Goal: Information Seeking & Learning: Learn about a topic

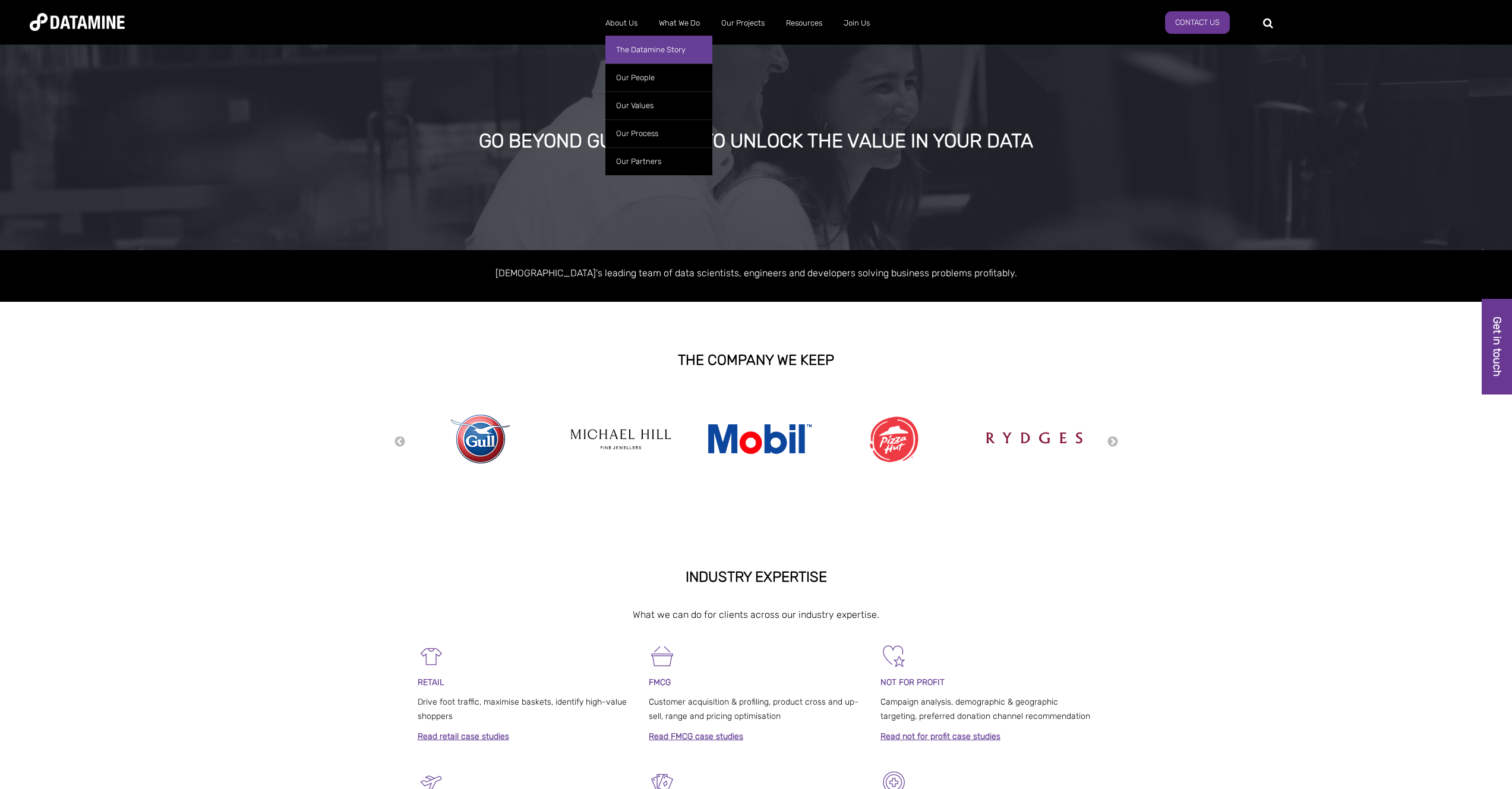
click at [625, 43] on link "The Datamine Story" at bounding box center [659, 50] width 107 height 28
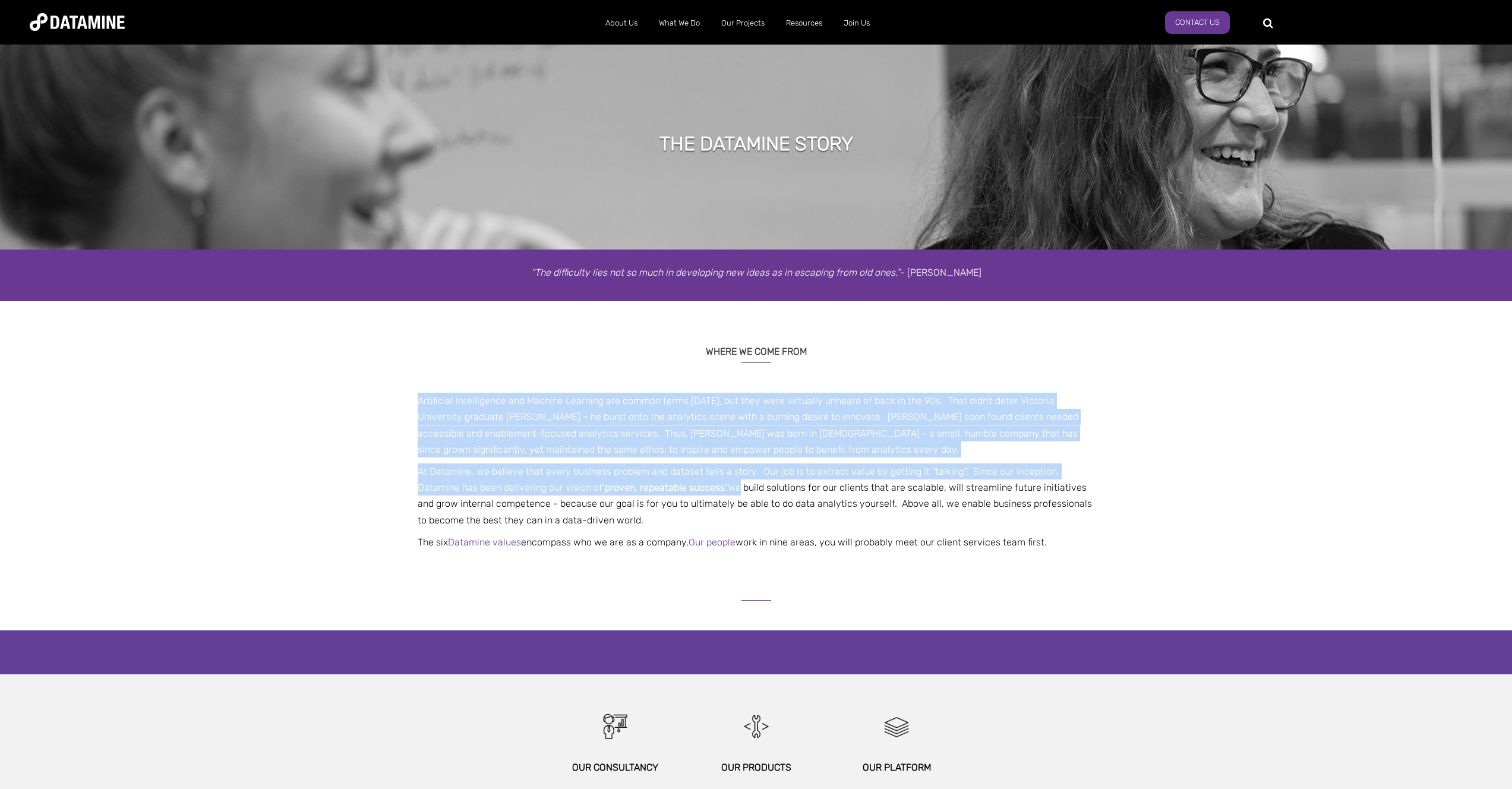
drag, startPoint x: 480, startPoint y: 391, endPoint x: 685, endPoint y: 481, distance: 223.9
click at [685, 481] on div "WHERE WE COME FROM Artificial Intelligence and Machine Learning are common term…" at bounding box center [756, 444] width 695 height 226
click at [685, 481] on p "At Datamine, we believe that every business problem and dataset tells a story. …" at bounding box center [756, 496] width 695 height 64
drag, startPoint x: 685, startPoint y: 481, endPoint x: 561, endPoint y: 403, distance: 146.5
click at [562, 403] on span "Artificial Intelligence and Machine Learning are common terms today, but they w…" at bounding box center [756, 471] width 695 height 157
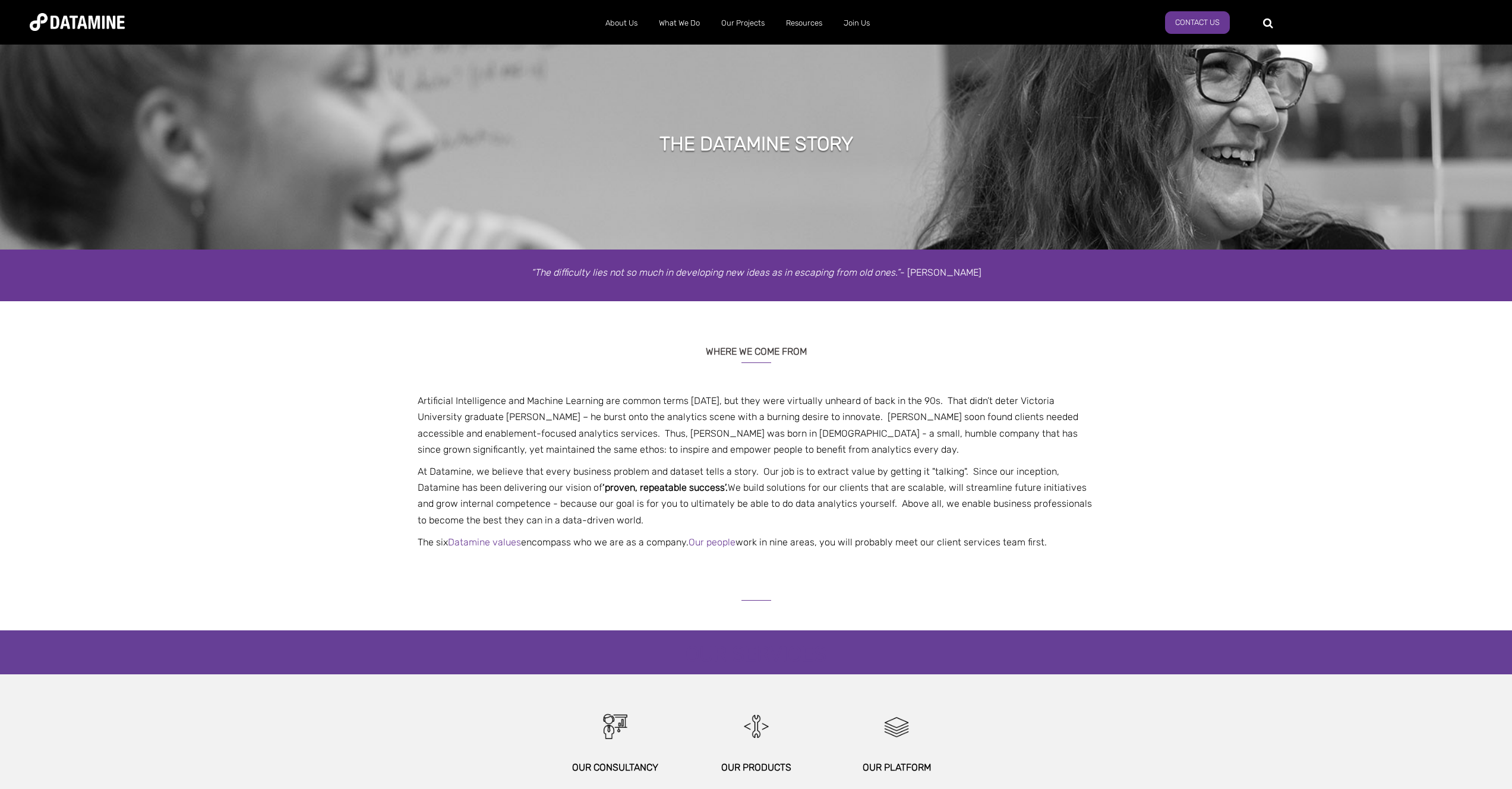
click at [561, 403] on p "Artificial Intelligence and Machine Learning are common terms today, but they w…" at bounding box center [756, 425] width 695 height 64
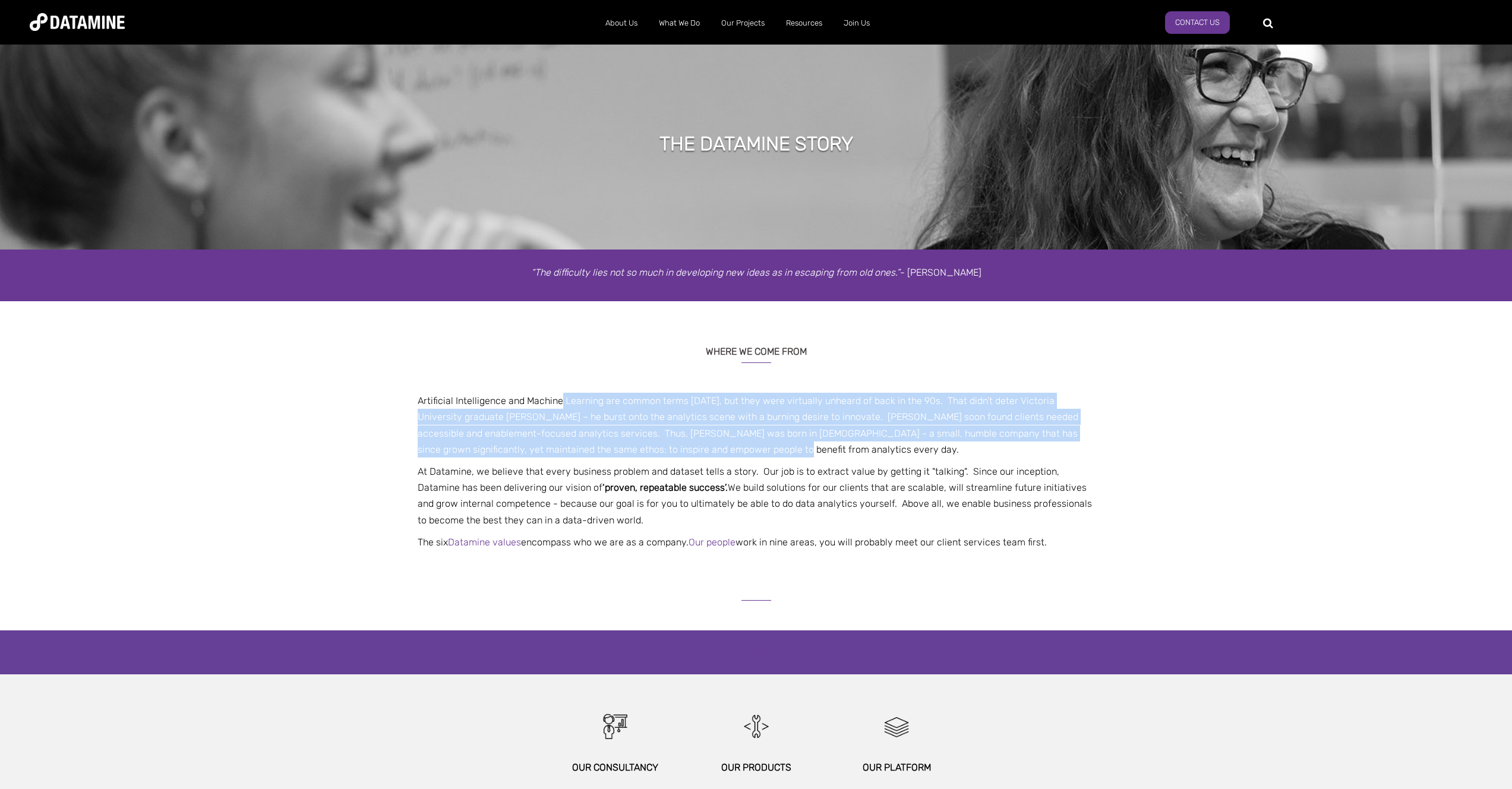
drag, startPoint x: 561, startPoint y: 403, endPoint x: 674, endPoint y: 445, distance: 120.6
click at [674, 445] on p "Artificial Intelligence and Machine Learning are common terms today, but they w…" at bounding box center [756, 425] width 695 height 64
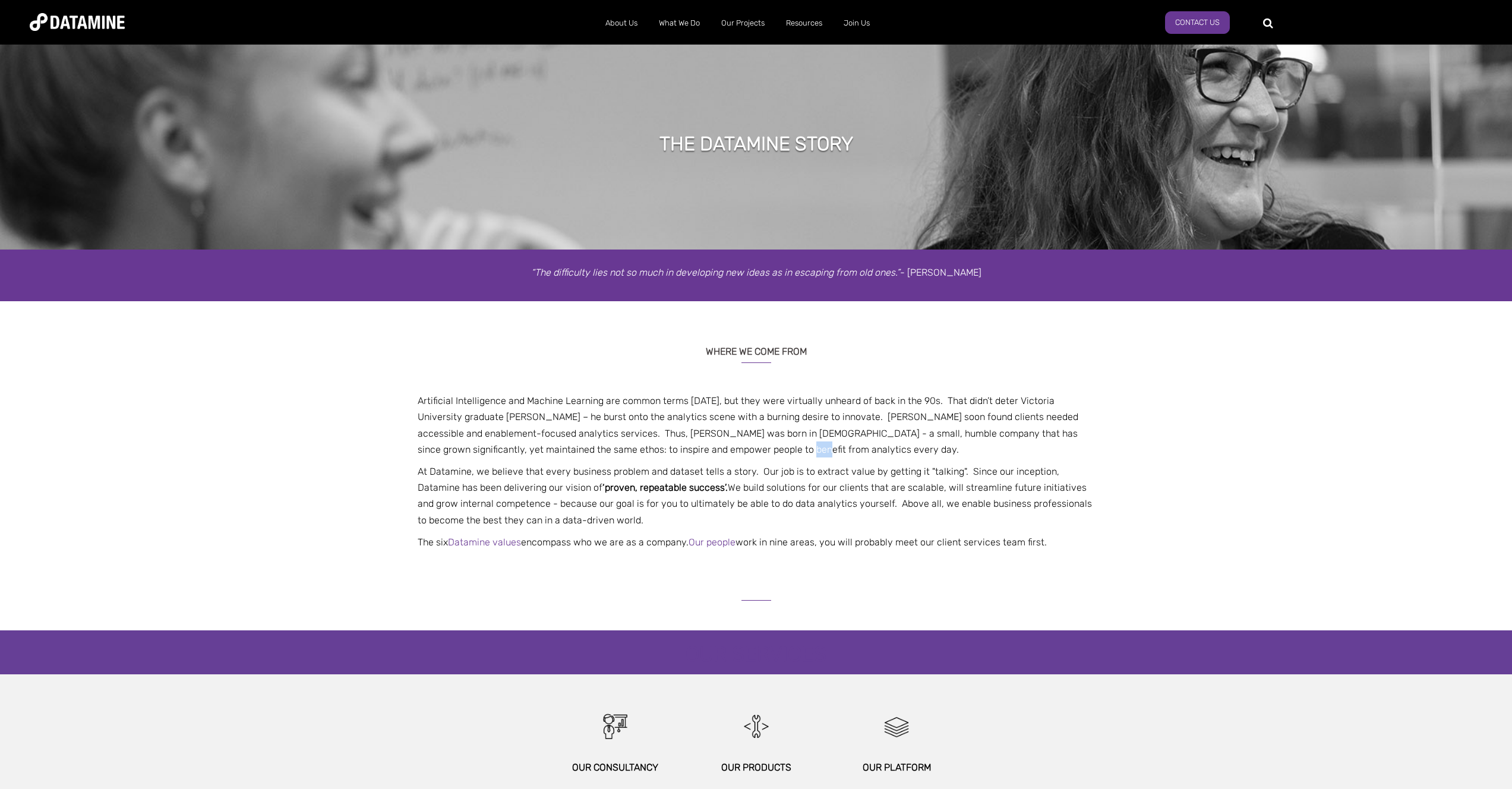
click at [674, 445] on p "Artificial Intelligence and Machine Learning are common terms today, but they w…" at bounding box center [756, 425] width 695 height 64
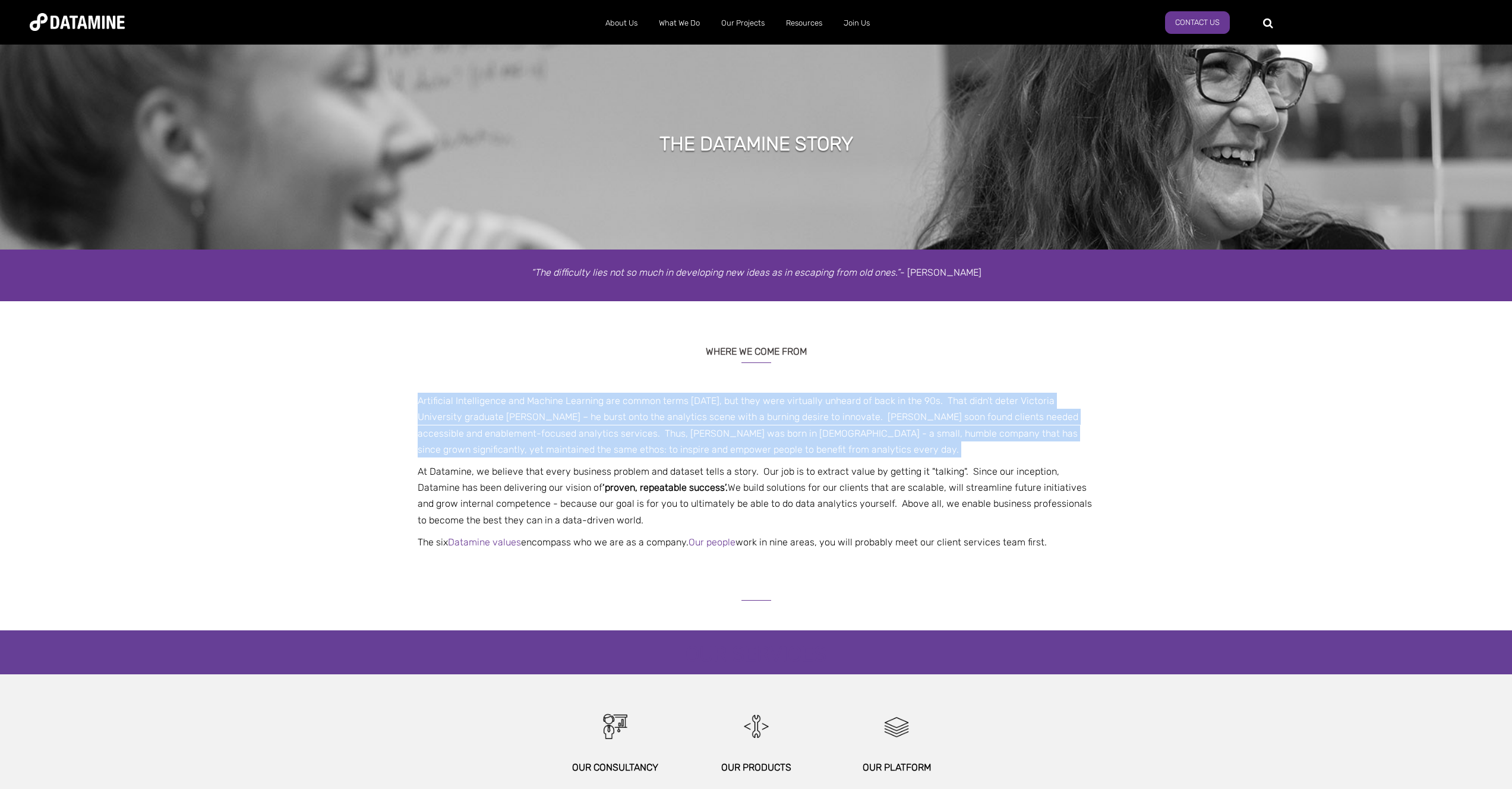
click at [674, 445] on p "Artificial Intelligence and Machine Learning are common terms today, but they w…" at bounding box center [756, 425] width 695 height 64
click at [625, 423] on p "Artificial Intelligence and Machine Learning are common terms today, but they w…" at bounding box center [756, 425] width 695 height 64
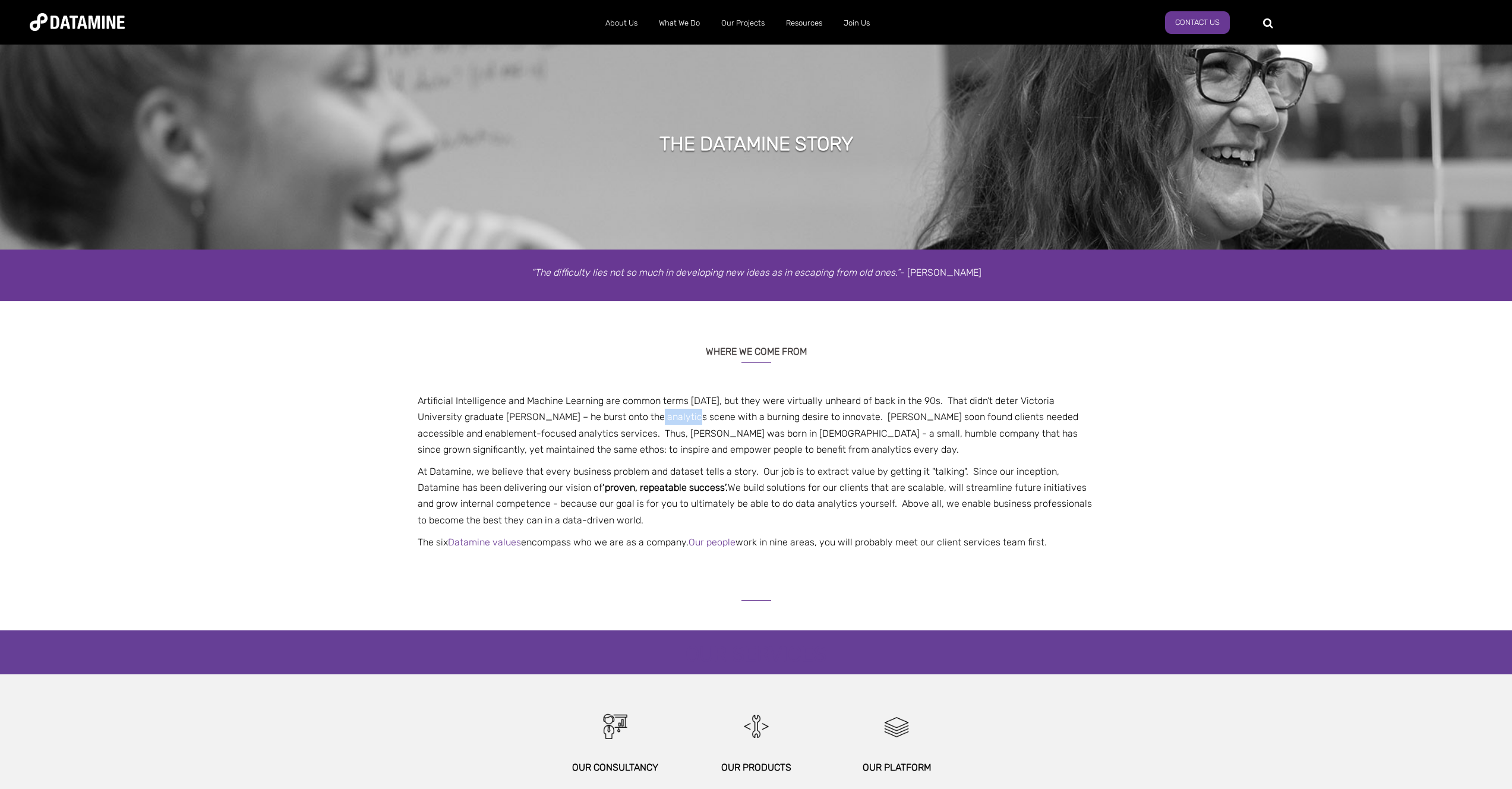
click at [625, 423] on p "Artificial Intelligence and Machine Learning are common terms today, but they w…" at bounding box center [756, 425] width 695 height 64
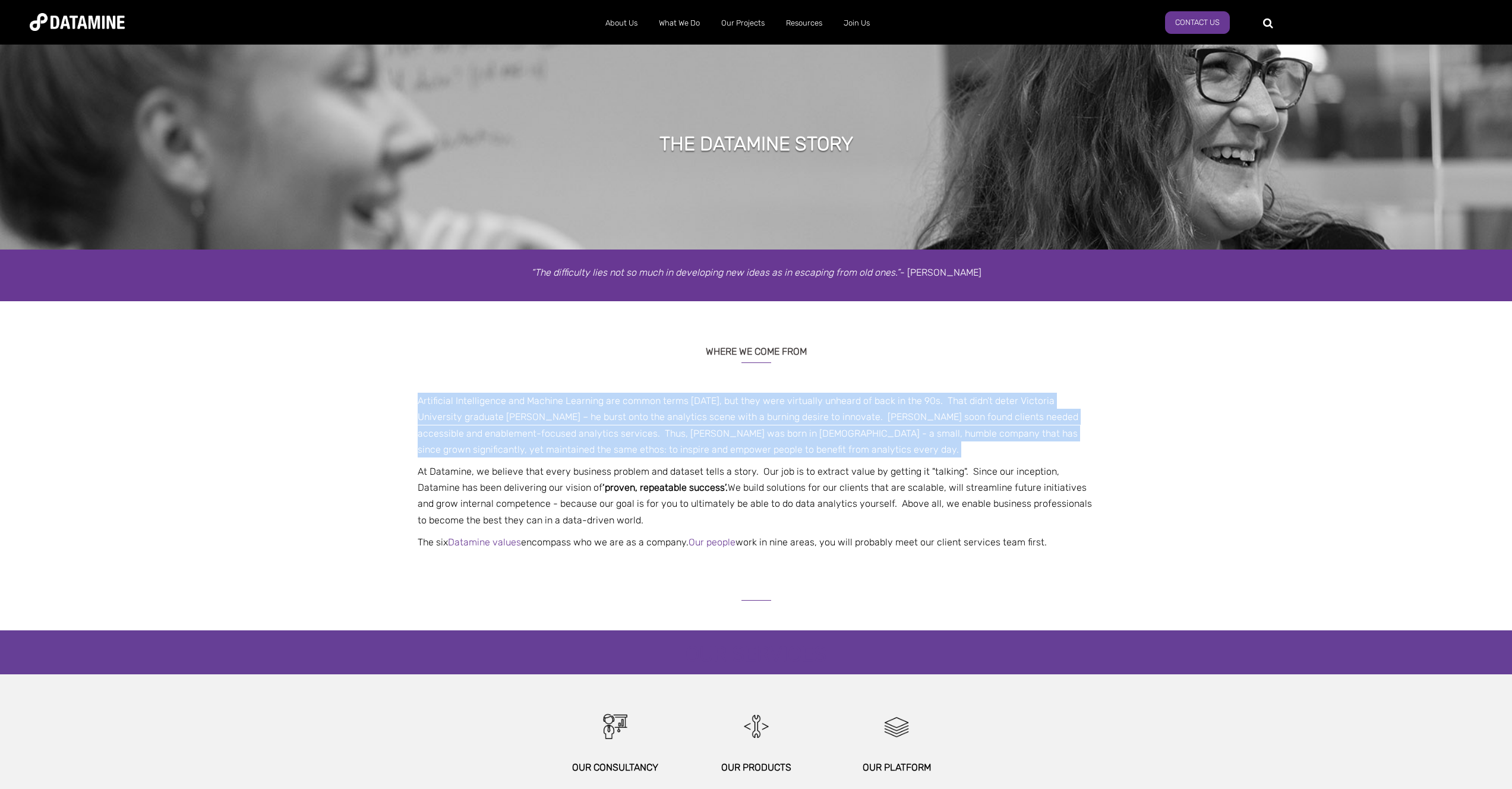
click at [625, 423] on p "Artificial Intelligence and Machine Learning are common terms today, but they w…" at bounding box center [756, 425] width 695 height 64
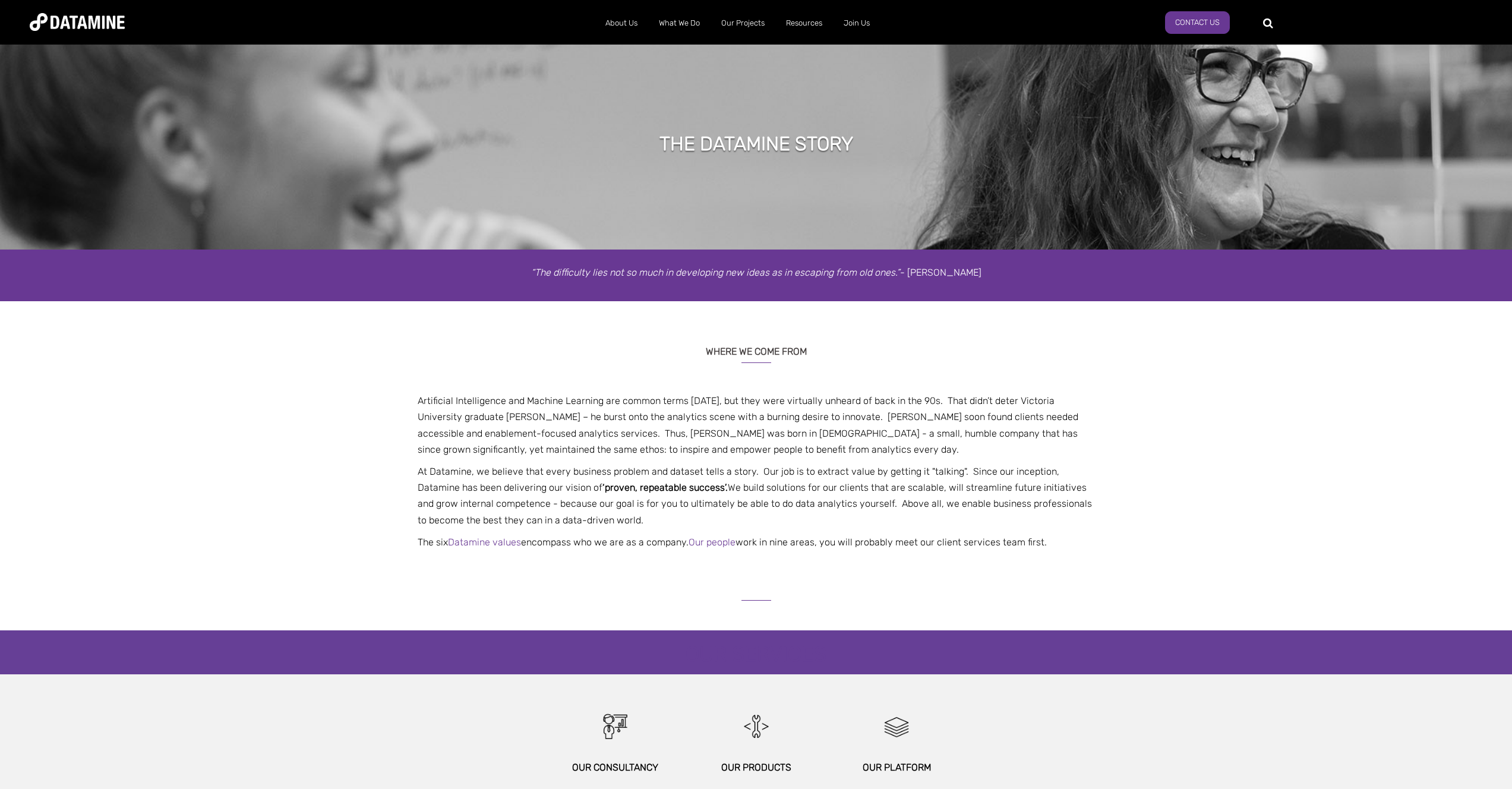
click at [574, 424] on p "Artificial Intelligence and Machine Learning are common terms today, but they w…" at bounding box center [756, 425] width 695 height 64
drag, startPoint x: 589, startPoint y: 411, endPoint x: 723, endPoint y: 441, distance: 137.3
click at [723, 441] on p "Artificial Intelligence and Machine Learning are common terms today, but they w…" at bounding box center [756, 425] width 695 height 64
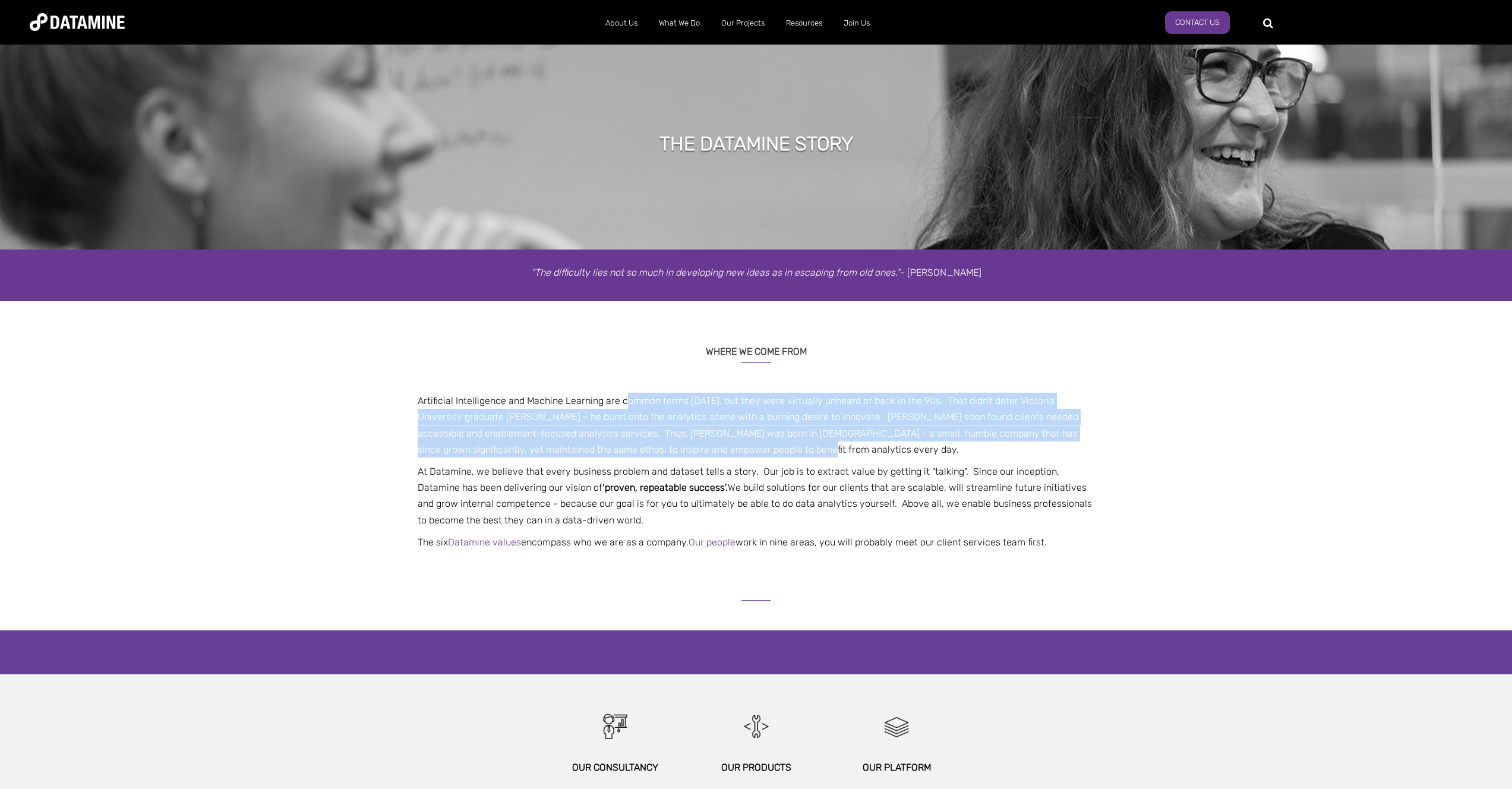
drag, startPoint x: 726, startPoint y: 444, endPoint x: 625, endPoint y: 409, distance: 106.9
click at [625, 409] on p "Artificial Intelligence and Machine Learning are common terms today, but they w…" at bounding box center [756, 425] width 695 height 64
drag, startPoint x: 625, startPoint y: 409, endPoint x: 787, endPoint y: 474, distance: 174.6
click at [787, 473] on span "Artificial Intelligence and Machine Learning are common terms today, but they w…" at bounding box center [756, 471] width 695 height 157
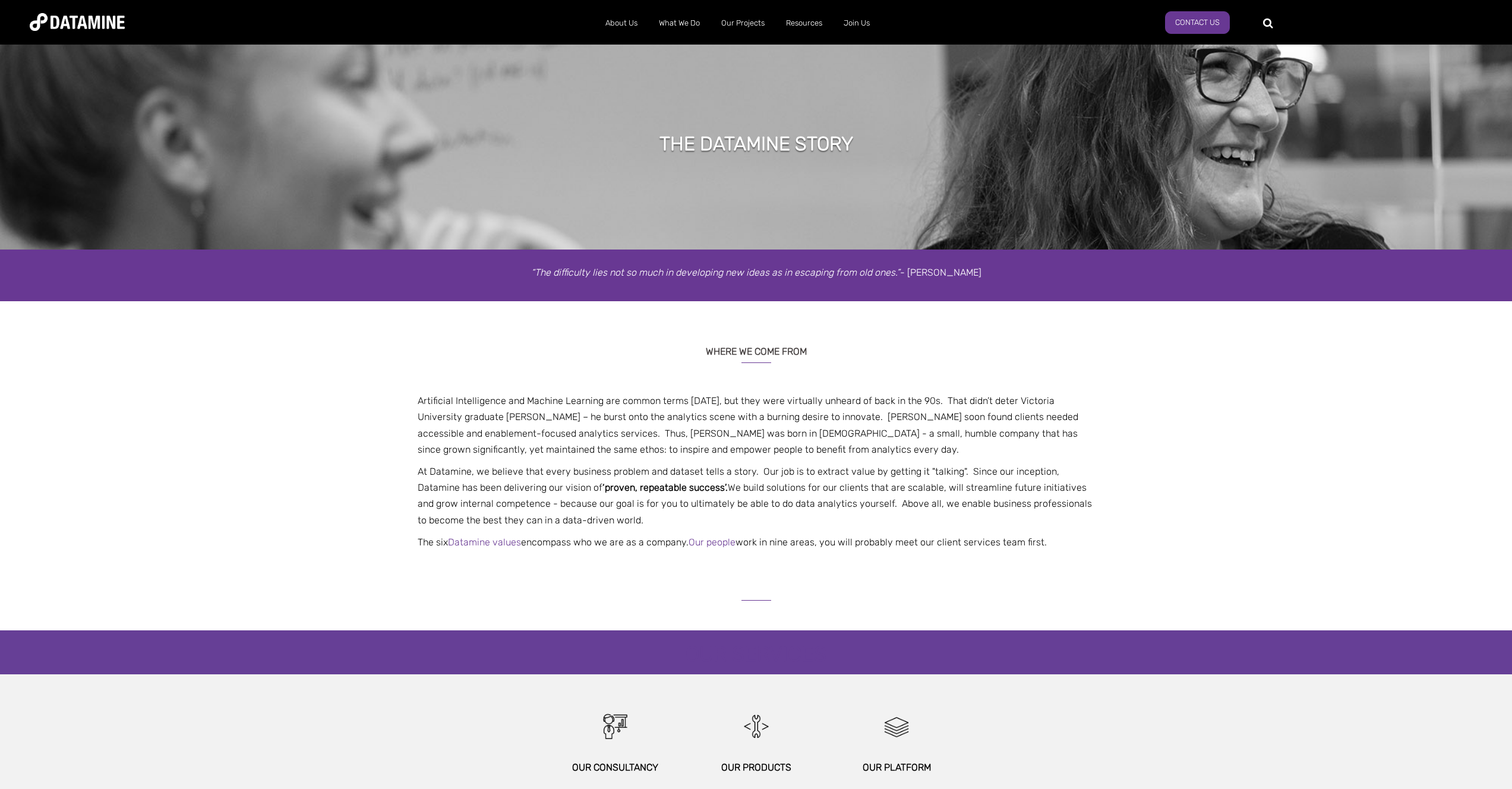
click at [793, 487] on p "At Datamine, we believe that every business problem and dataset tells a story. …" at bounding box center [756, 496] width 695 height 64
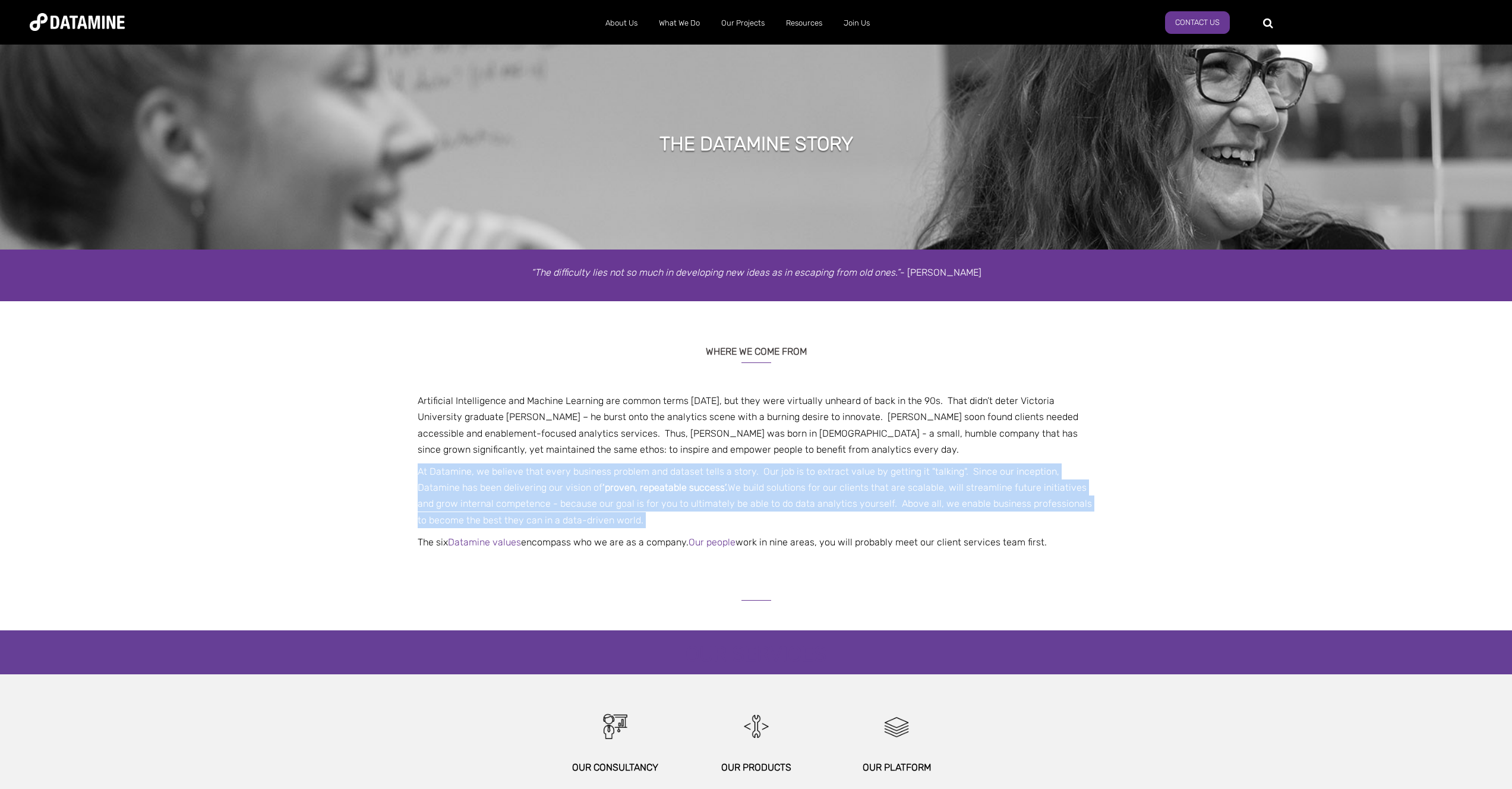
click at [793, 487] on p "At Datamine, we believe that every business problem and dataset tells a story. …" at bounding box center [756, 496] width 695 height 64
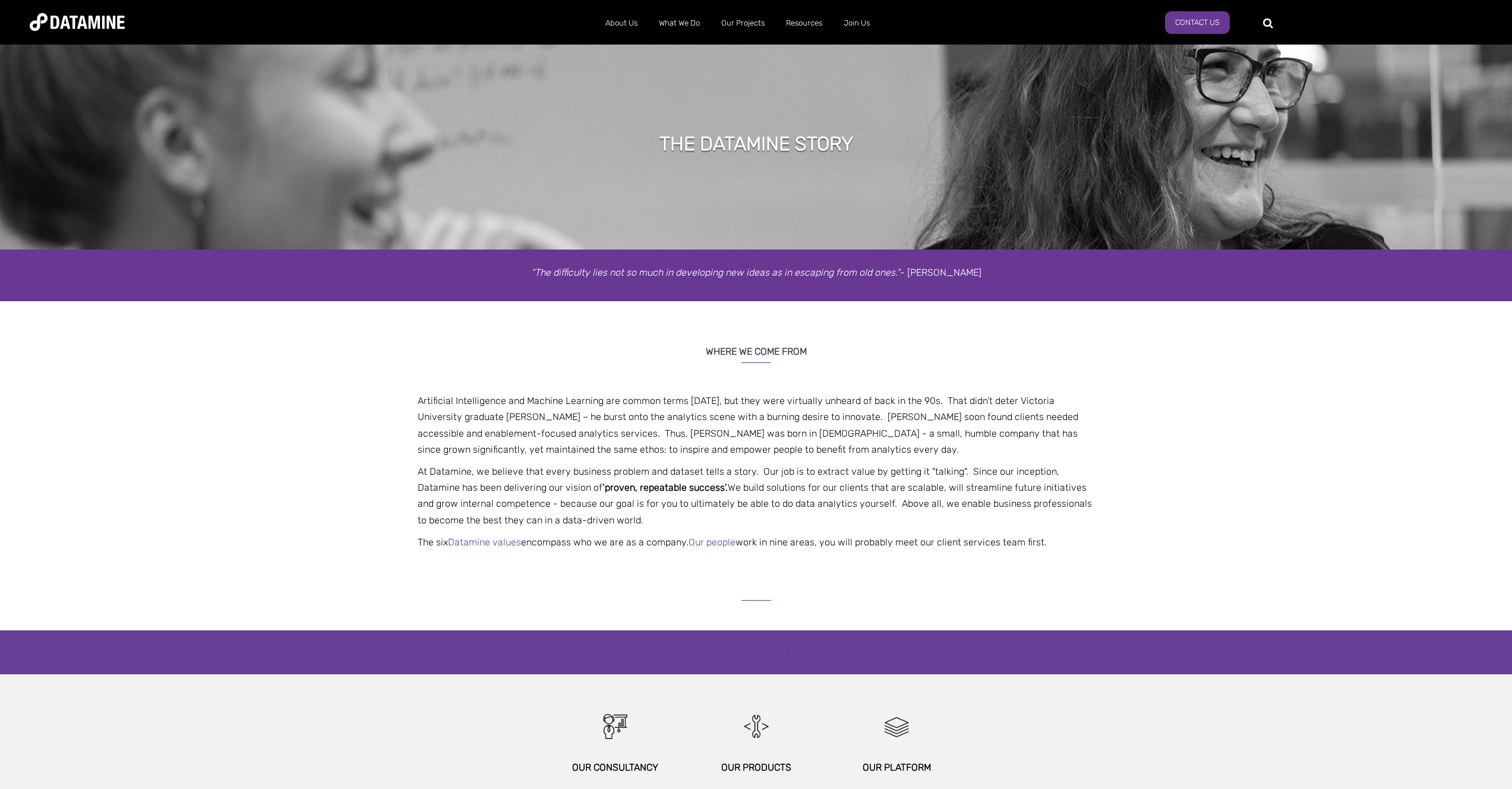
click at [683, 435] on p "Artificial Intelligence and Machine Learning are common terms today, but they w…" at bounding box center [756, 425] width 695 height 64
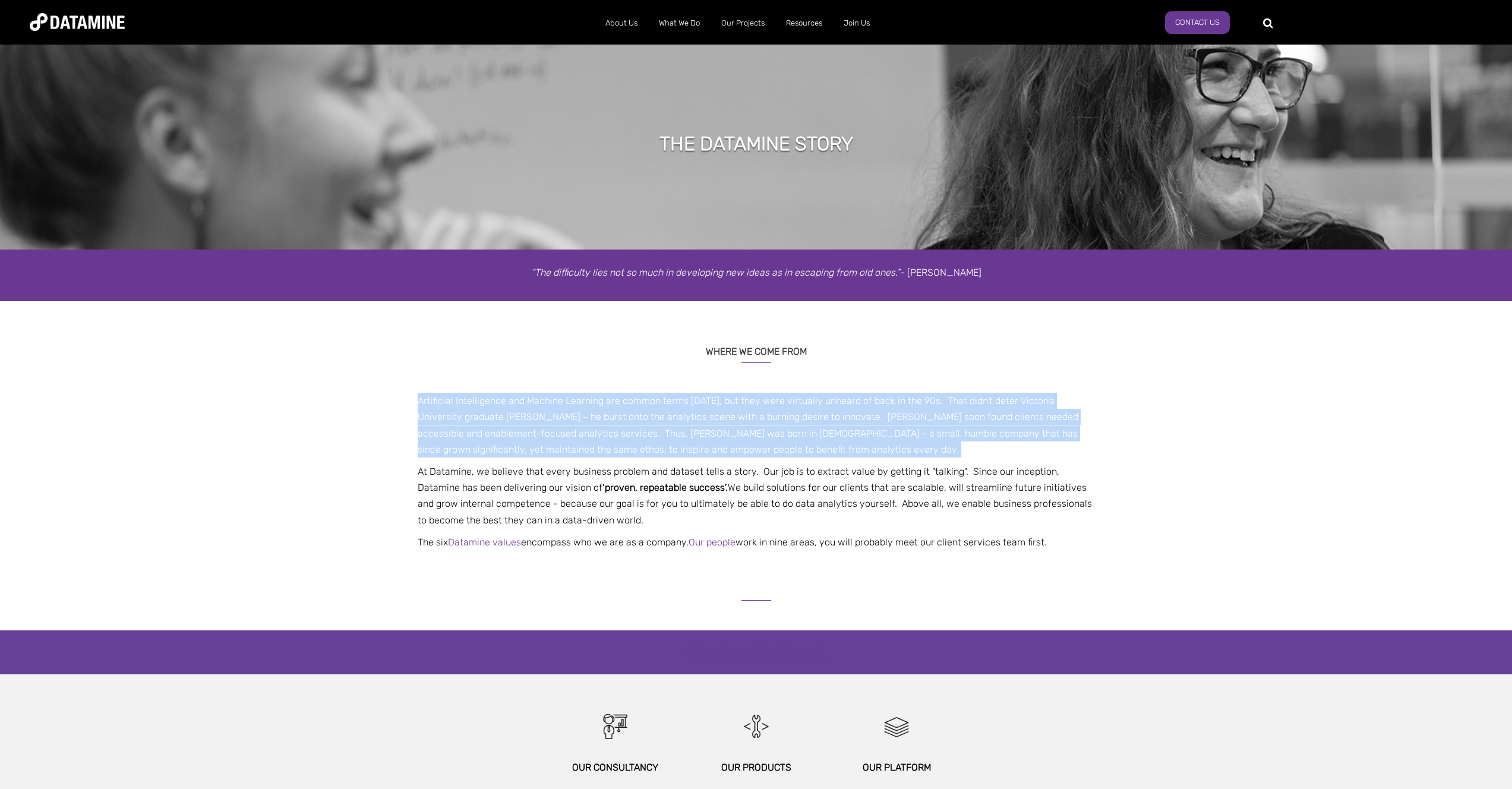
click at [683, 435] on p "Artificial Intelligence and Machine Learning are common terms today, but they w…" at bounding box center [756, 425] width 695 height 64
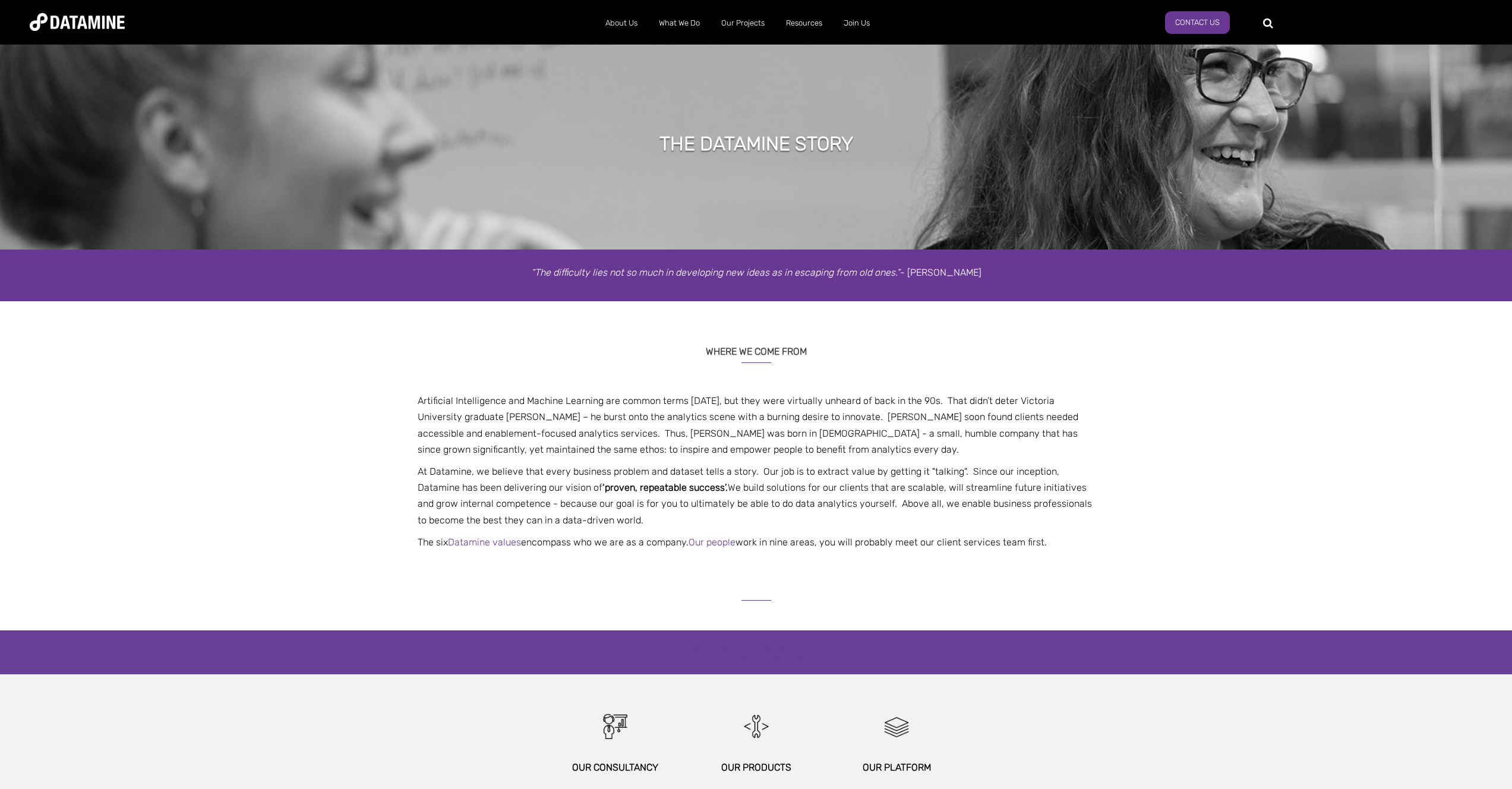
click at [617, 478] on p "At Datamine, we believe that every business problem and dataset tells a story. …" at bounding box center [756, 496] width 695 height 64
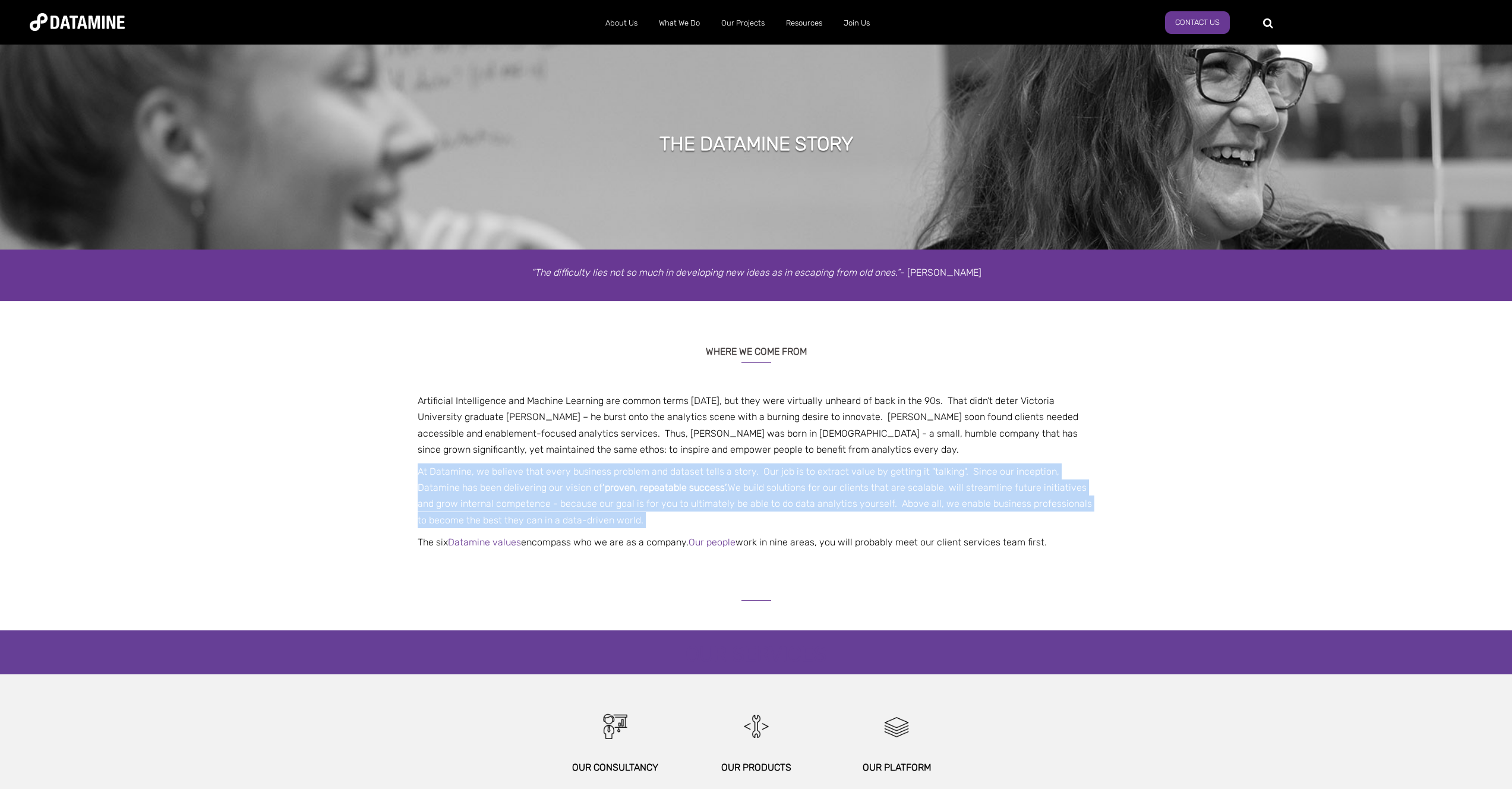
click at [617, 478] on p "At Datamine, we believe that every business problem and dataset tells a story. …" at bounding box center [756, 496] width 695 height 64
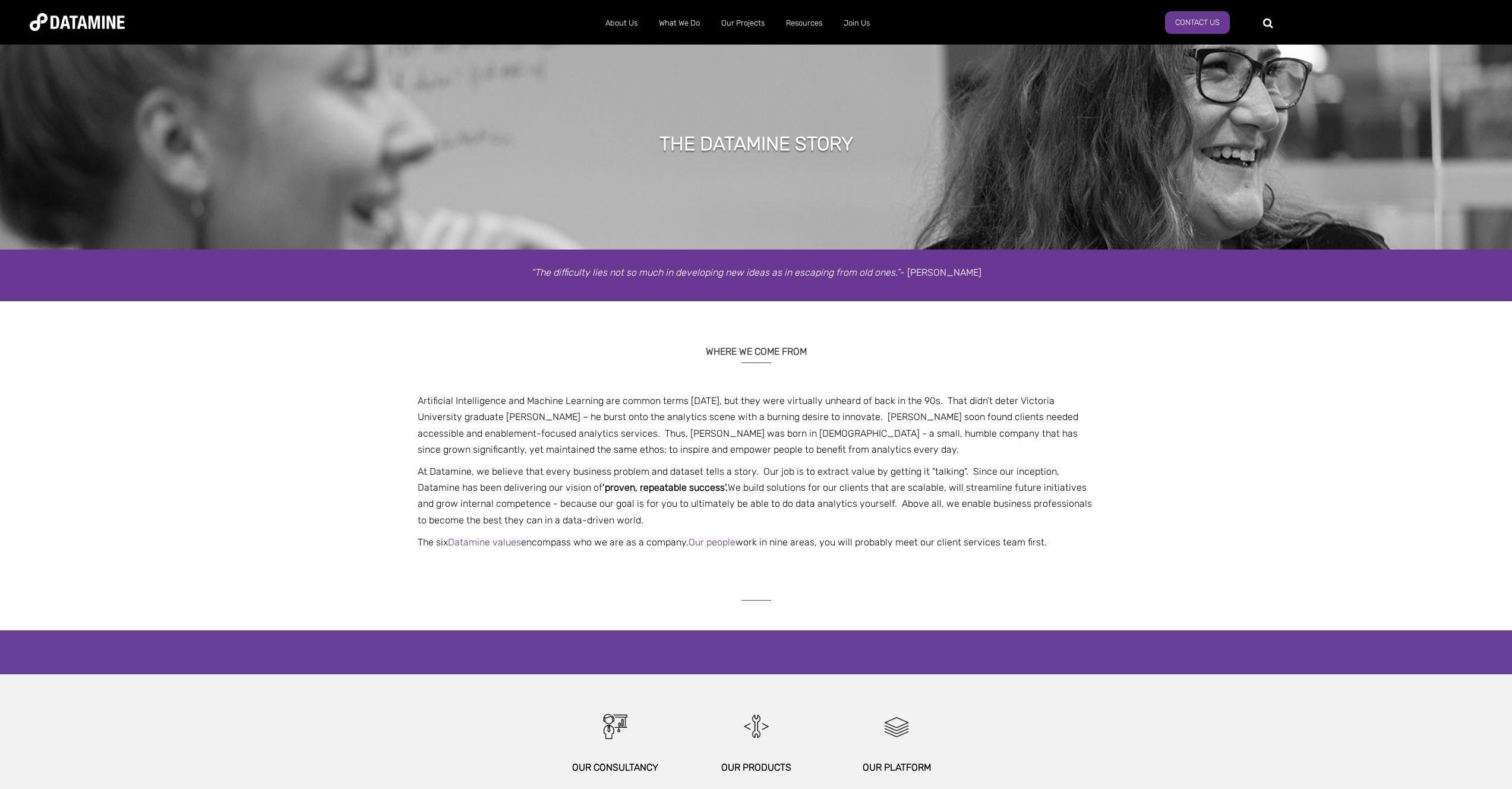
click at [568, 435] on p "Artificial Intelligence and Machine Learning are common terms today, but they w…" at bounding box center [756, 425] width 695 height 64
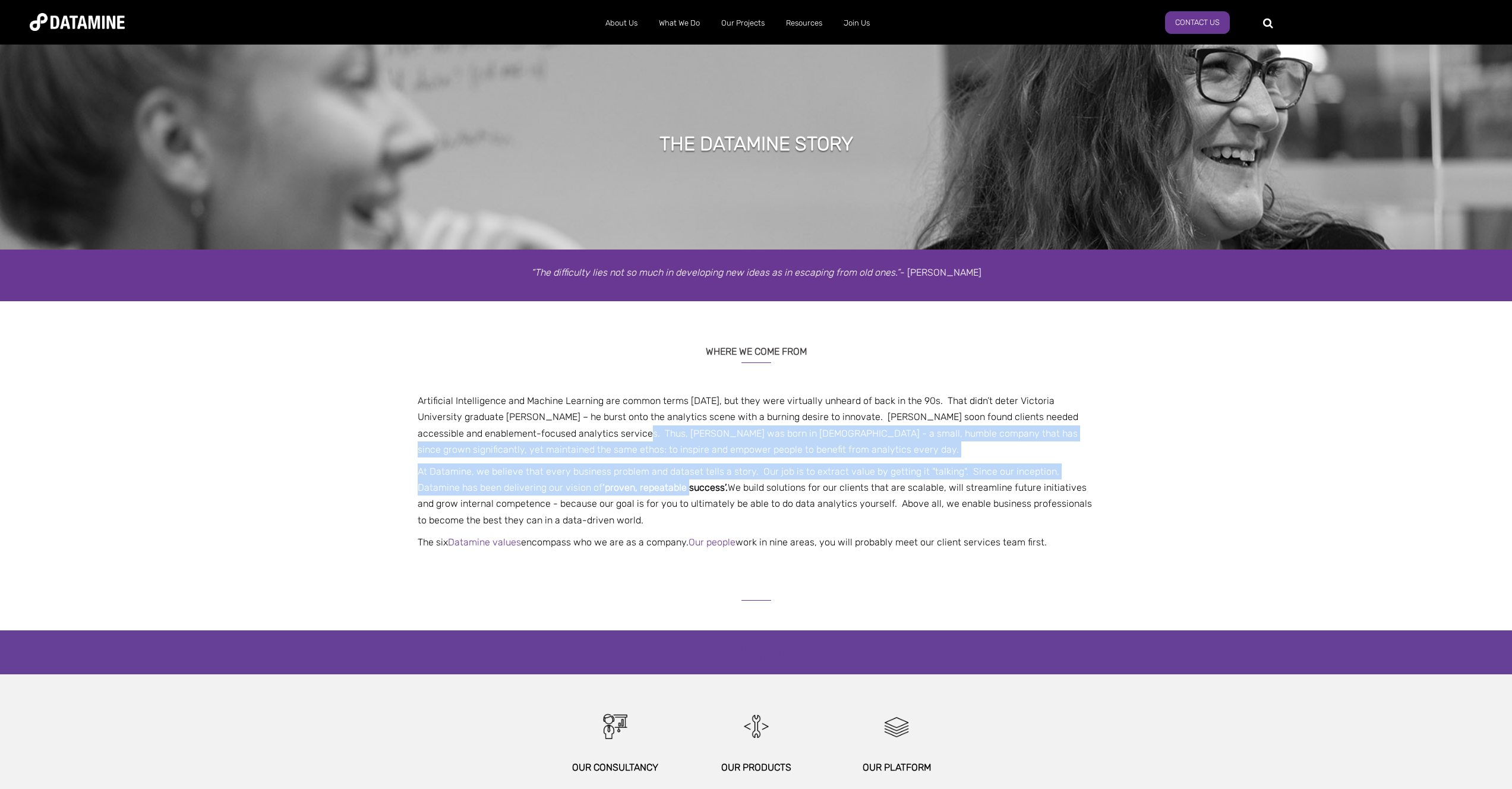
drag, startPoint x: 568, startPoint y: 435, endPoint x: 594, endPoint y: 487, distance: 58.1
click at [594, 487] on span "Artificial Intelligence and Machine Learning are common terms today, but they w…" at bounding box center [756, 471] width 695 height 157
click at [603, 487] on span "‘proven, repeatable success’." at bounding box center [665, 488] width 125 height 11
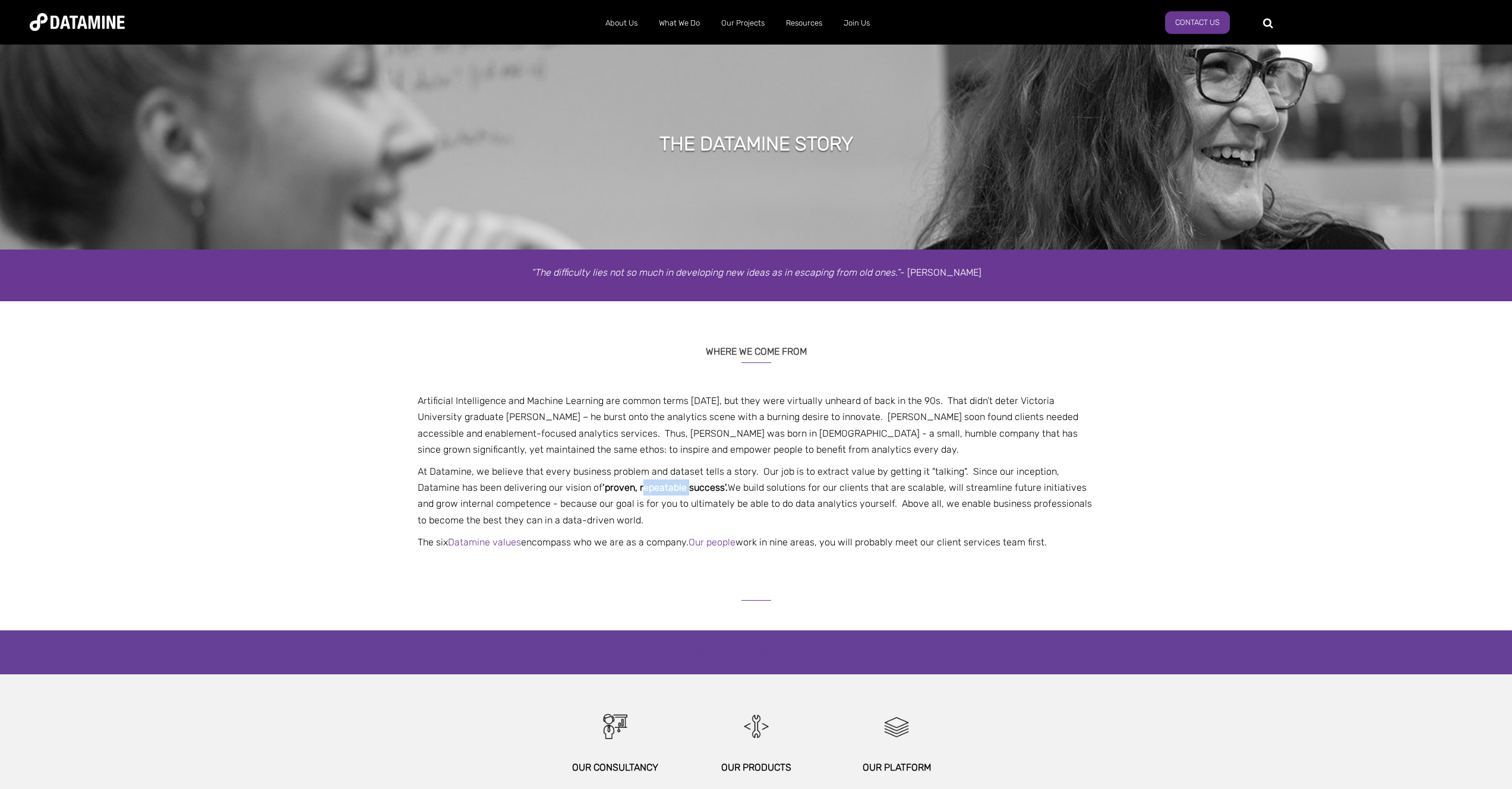
click at [603, 487] on span "‘proven, repeatable success’." at bounding box center [665, 488] width 125 height 11
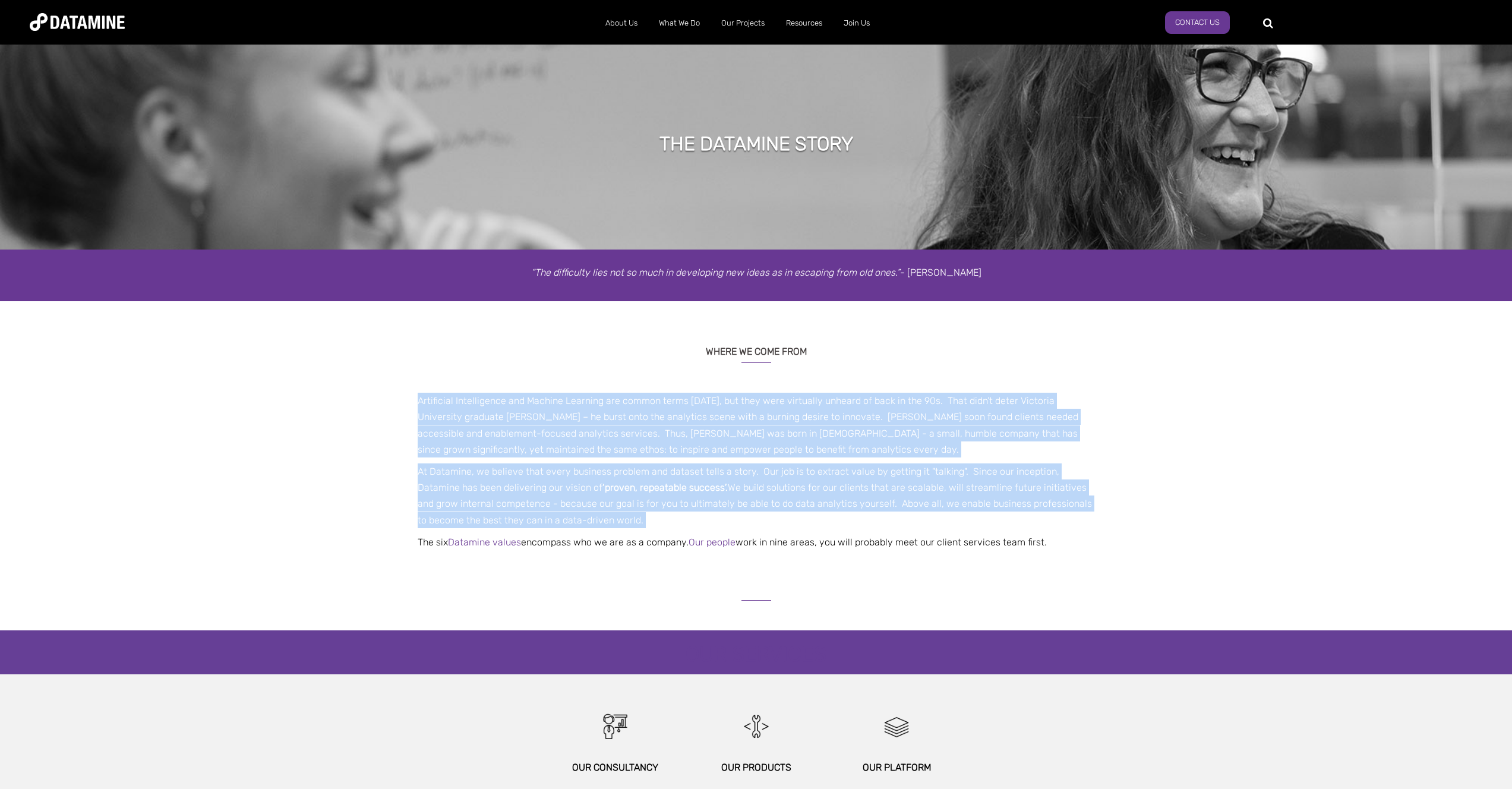
drag, startPoint x: 594, startPoint y: 487, endPoint x: 583, endPoint y: 438, distance: 50.2
click at [583, 438] on span "Artificial Intelligence and Machine Learning are common terms today, but they w…" at bounding box center [756, 471] width 695 height 157
click at [583, 438] on p "Artificial Intelligence and Machine Learning are common terms today, but they w…" at bounding box center [756, 425] width 695 height 64
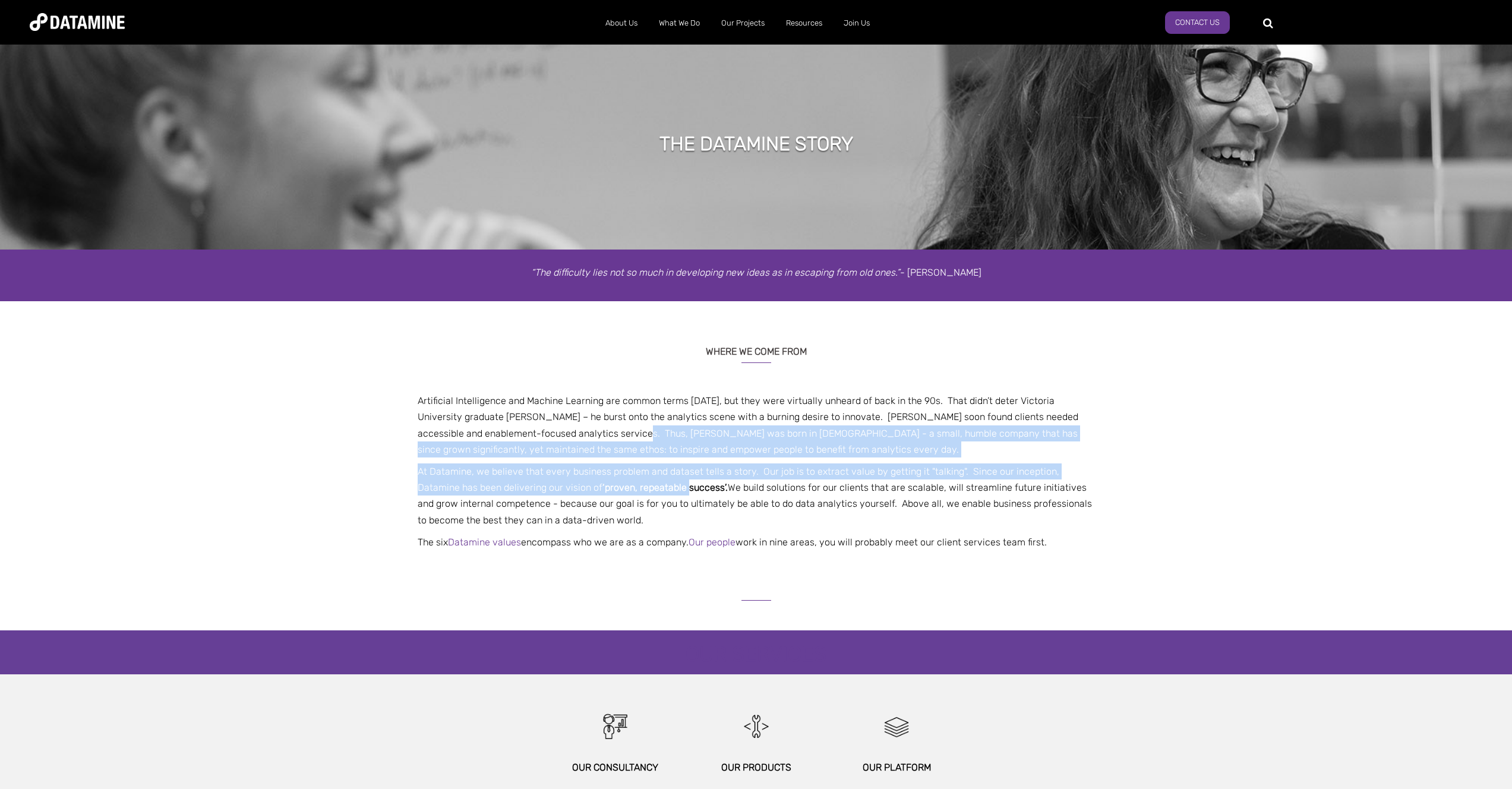
drag, startPoint x: 583, startPoint y: 438, endPoint x: 601, endPoint y: 494, distance: 58.8
click at [601, 494] on span "Artificial Intelligence and Machine Learning are common terms today, but they w…" at bounding box center [756, 471] width 695 height 157
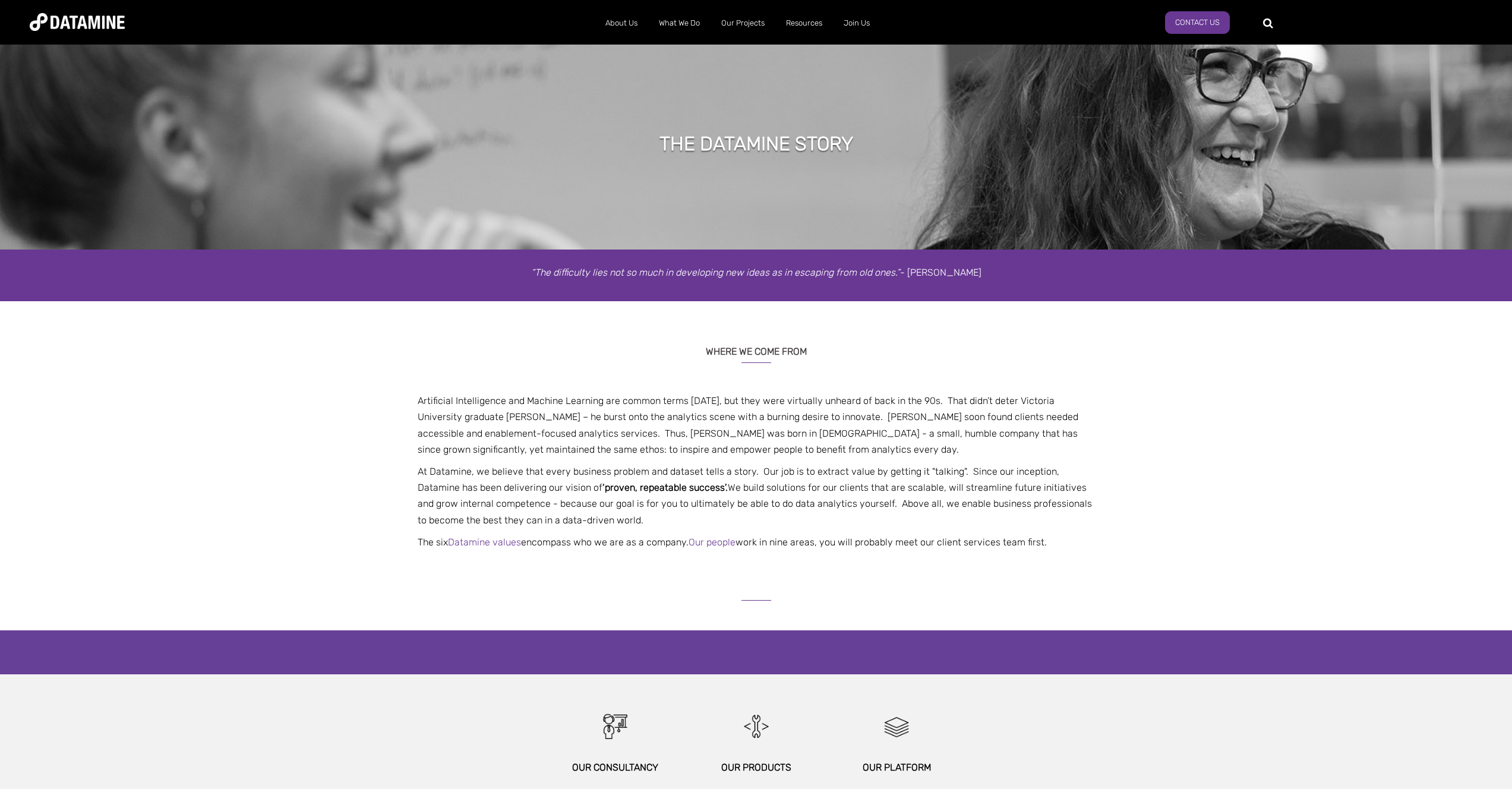
click at [601, 494] on p "At Datamine, we believe that every business problem and dataset tells a story. …" at bounding box center [756, 496] width 695 height 64
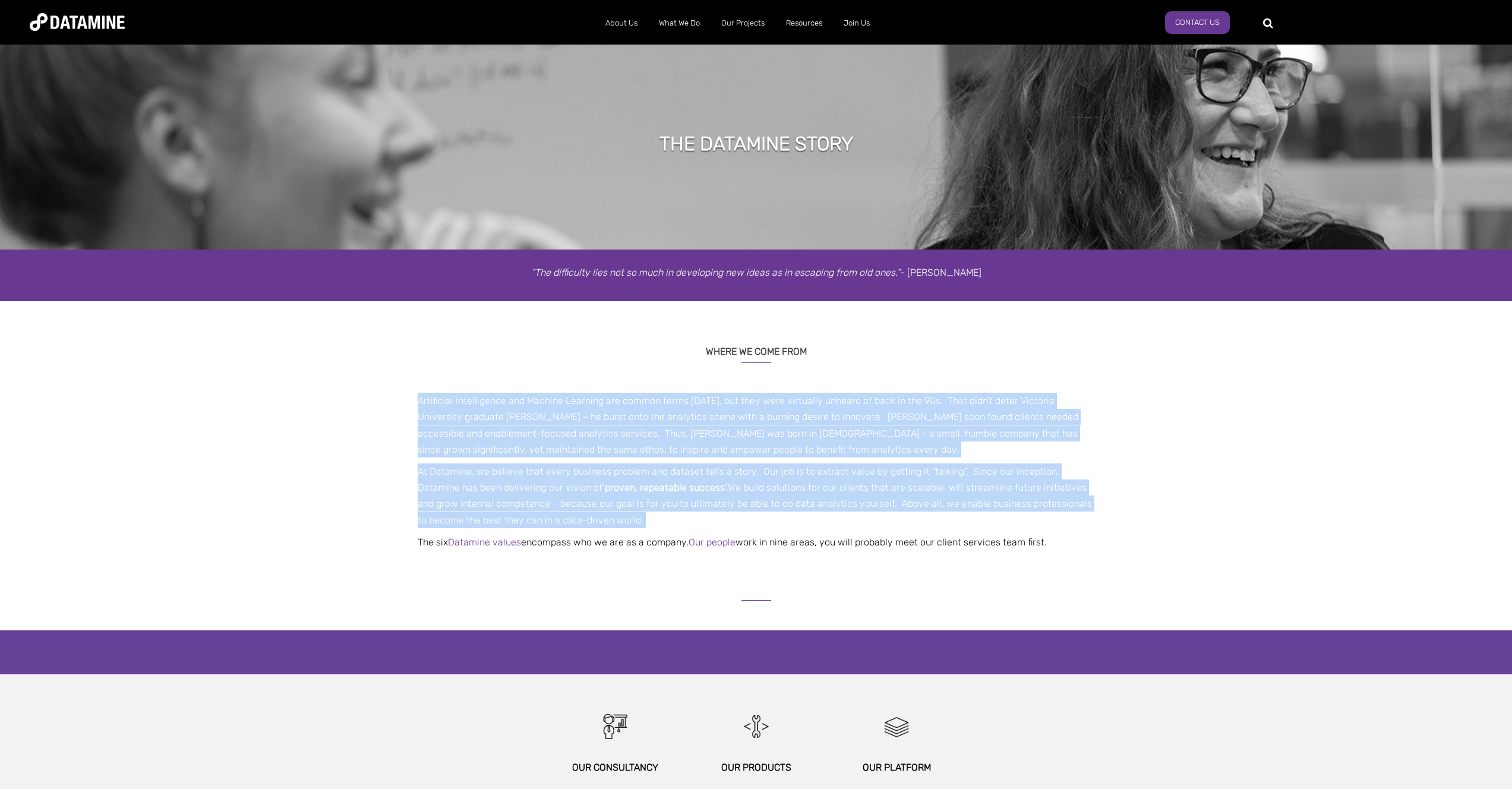
drag, startPoint x: 601, startPoint y: 494, endPoint x: 594, endPoint y: 438, distance: 56.4
click at [594, 439] on span "Artificial Intelligence and Machine Learning are common terms today, but they w…" at bounding box center [756, 471] width 695 height 157
click at [594, 438] on p "Artificial Intelligence and Machine Learning are common terms today, but they w…" at bounding box center [756, 425] width 695 height 64
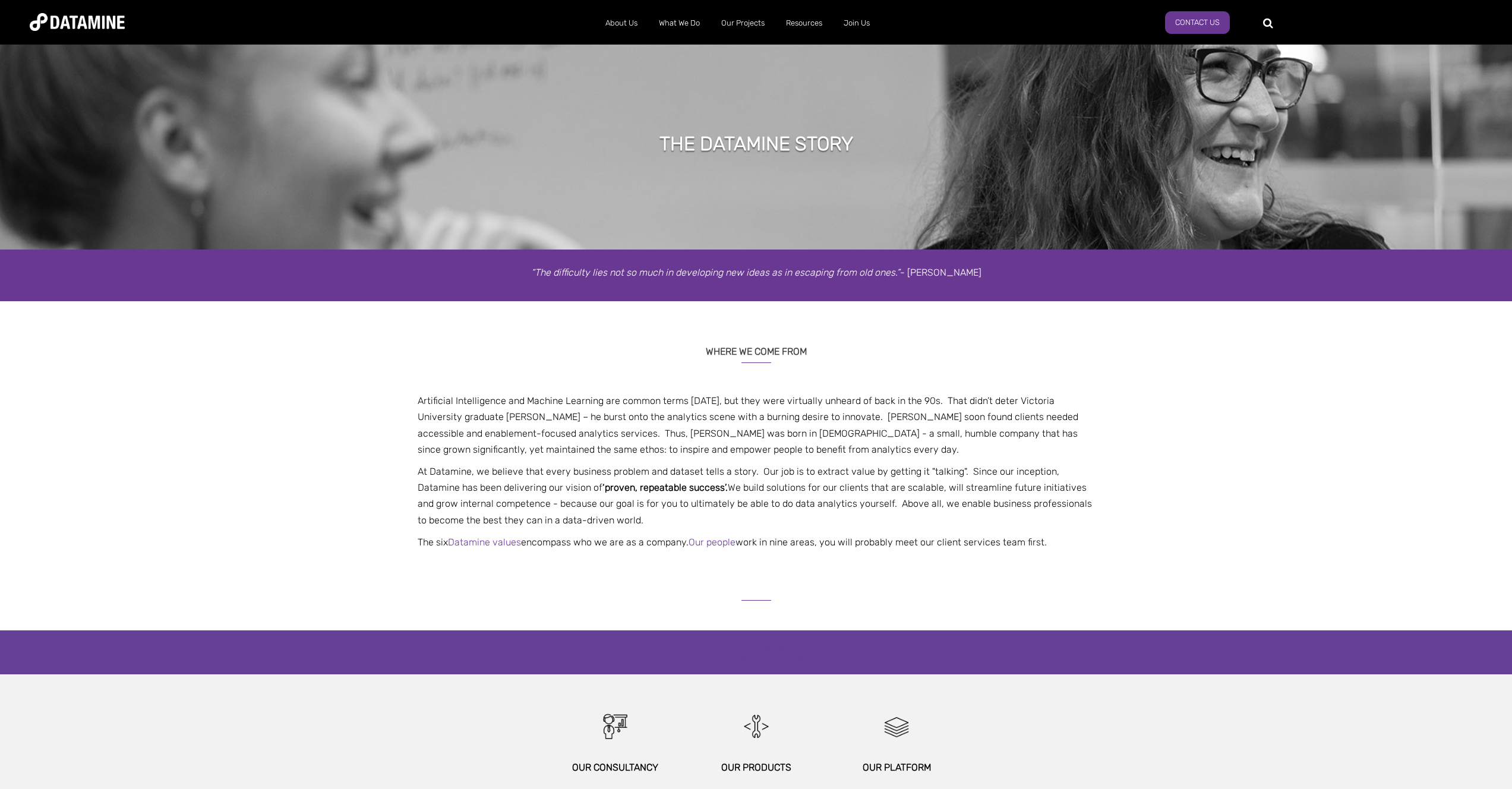
scroll to position [201, 0]
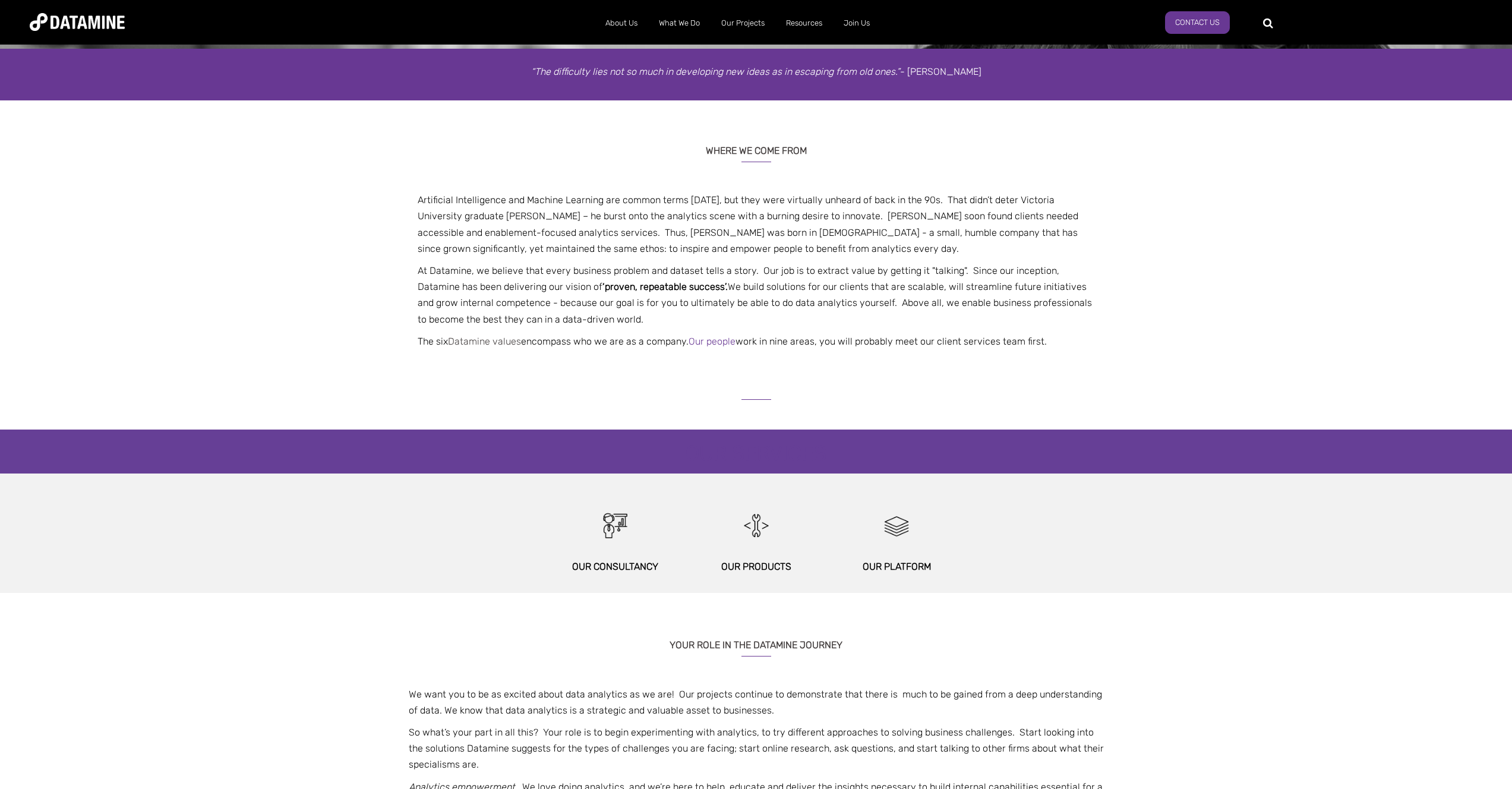
click at [512, 342] on link "Datamine values" at bounding box center [484, 342] width 73 height 11
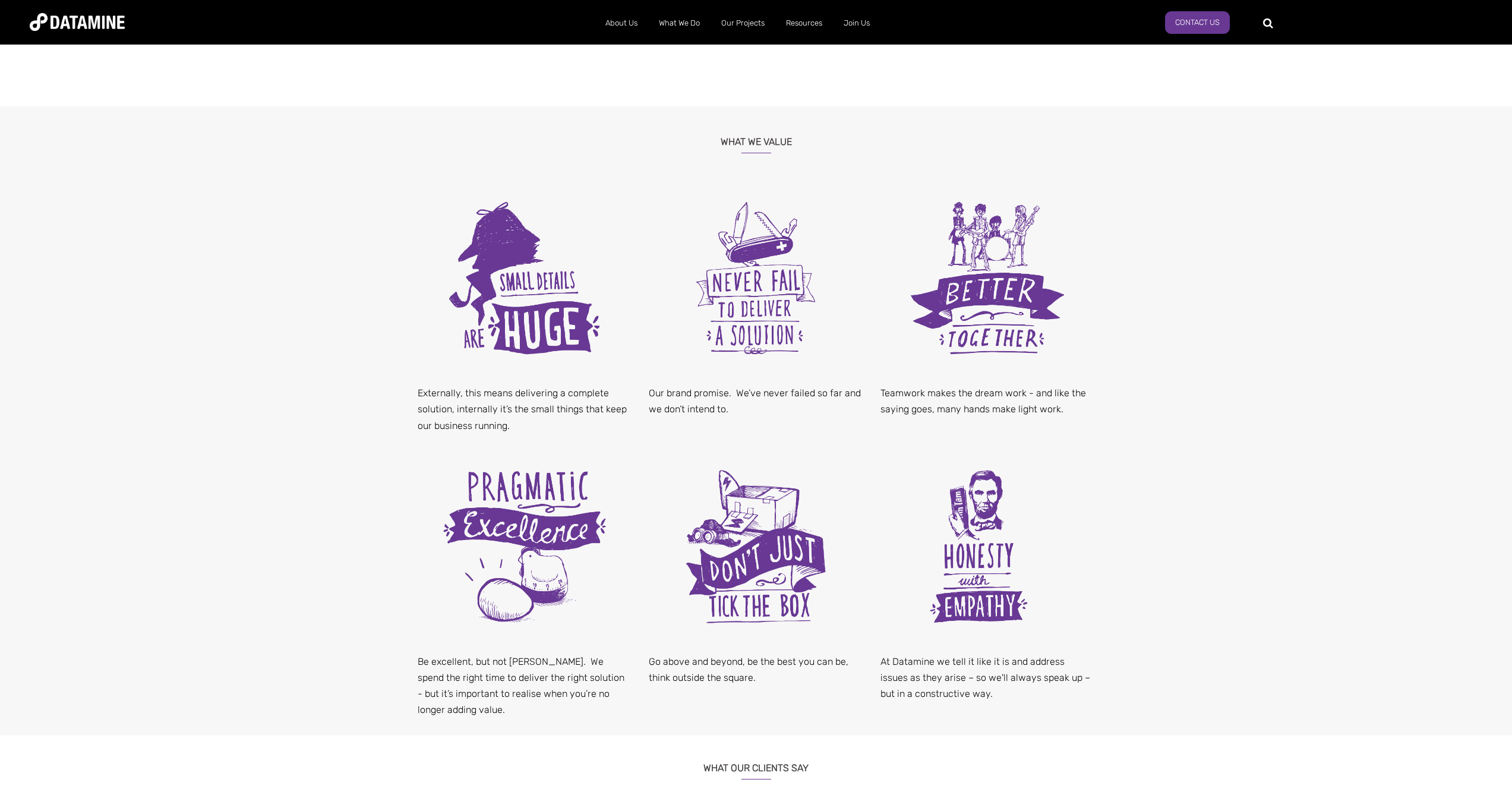
scroll to position [299, 0]
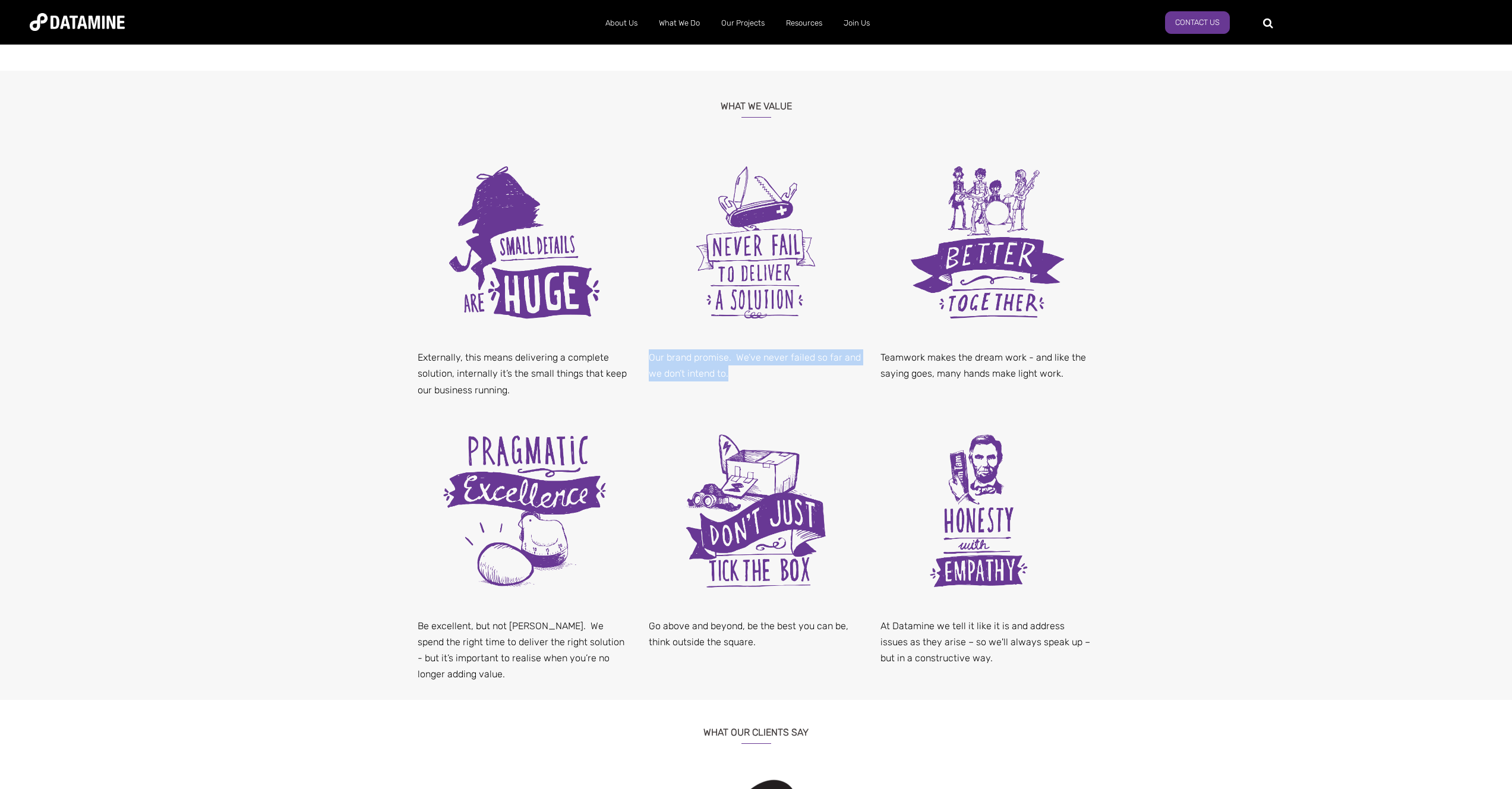
drag, startPoint x: 648, startPoint y: 365, endPoint x: 733, endPoint y: 374, distance: 85.5
click at [733, 374] on div "Our brand promise. We’ve never failed so far and we don’t intend to." at bounding box center [756, 273] width 232 height 252
drag, startPoint x: 733, startPoint y: 374, endPoint x: 661, endPoint y: 361, distance: 73.2
click at [662, 361] on p "Our brand promise. We’ve never failed so far and we don’t intend to." at bounding box center [756, 365] width 214 height 32
click at [661, 360] on p "Our brand promise. We’ve never failed so far and we don’t intend to." at bounding box center [756, 365] width 214 height 32
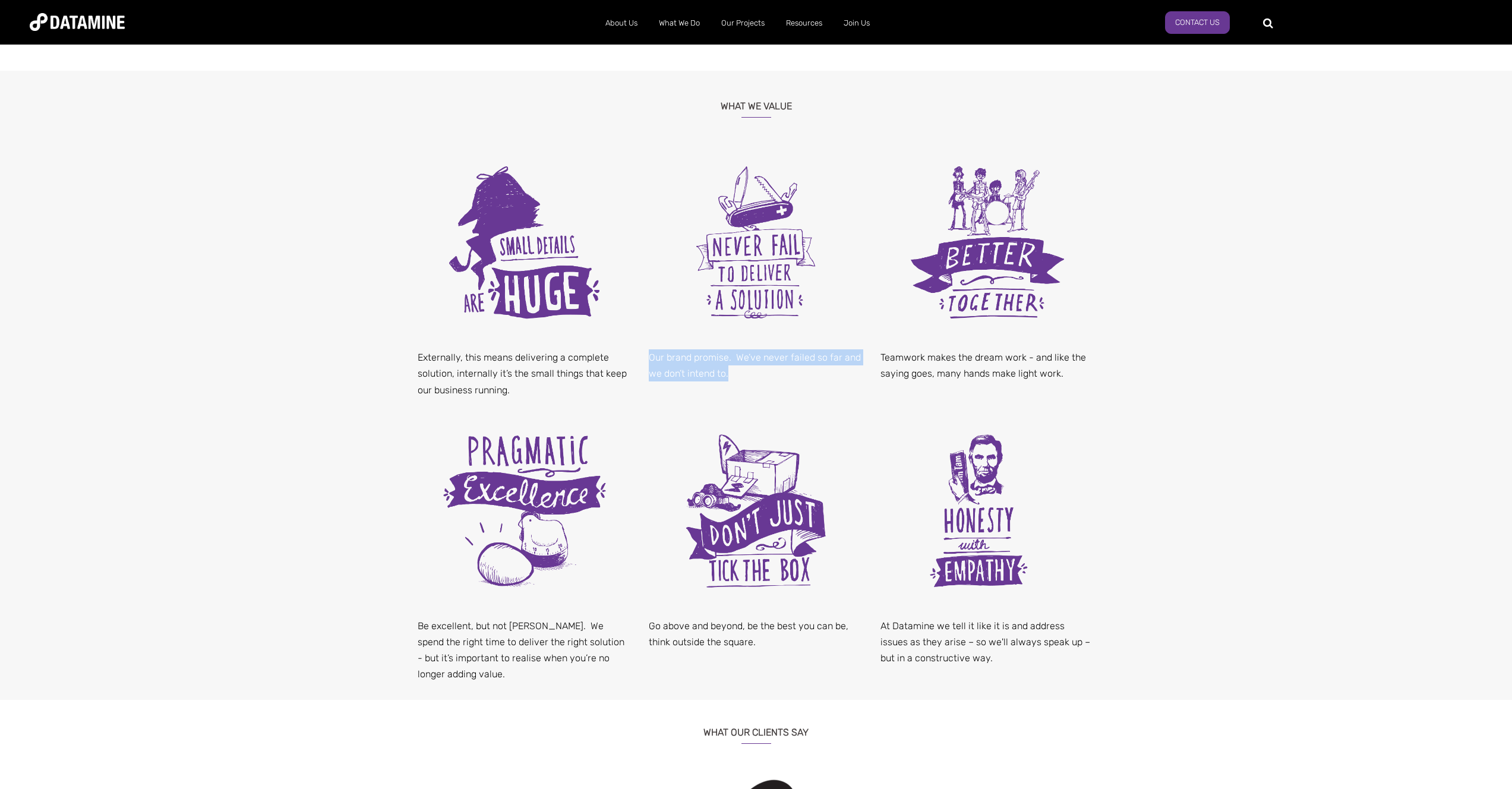
drag, startPoint x: 661, startPoint y: 360, endPoint x: 737, endPoint y: 379, distance: 78.3
click at [737, 379] on p "Our brand promise. We’ve never failed so far and we don’t intend to." at bounding box center [756, 365] width 214 height 32
drag, startPoint x: 737, startPoint y: 379, endPoint x: 661, endPoint y: 360, distance: 78.3
click at [662, 360] on p "Our brand promise. We’ve never failed so far and we don’t intend to." at bounding box center [756, 365] width 214 height 32
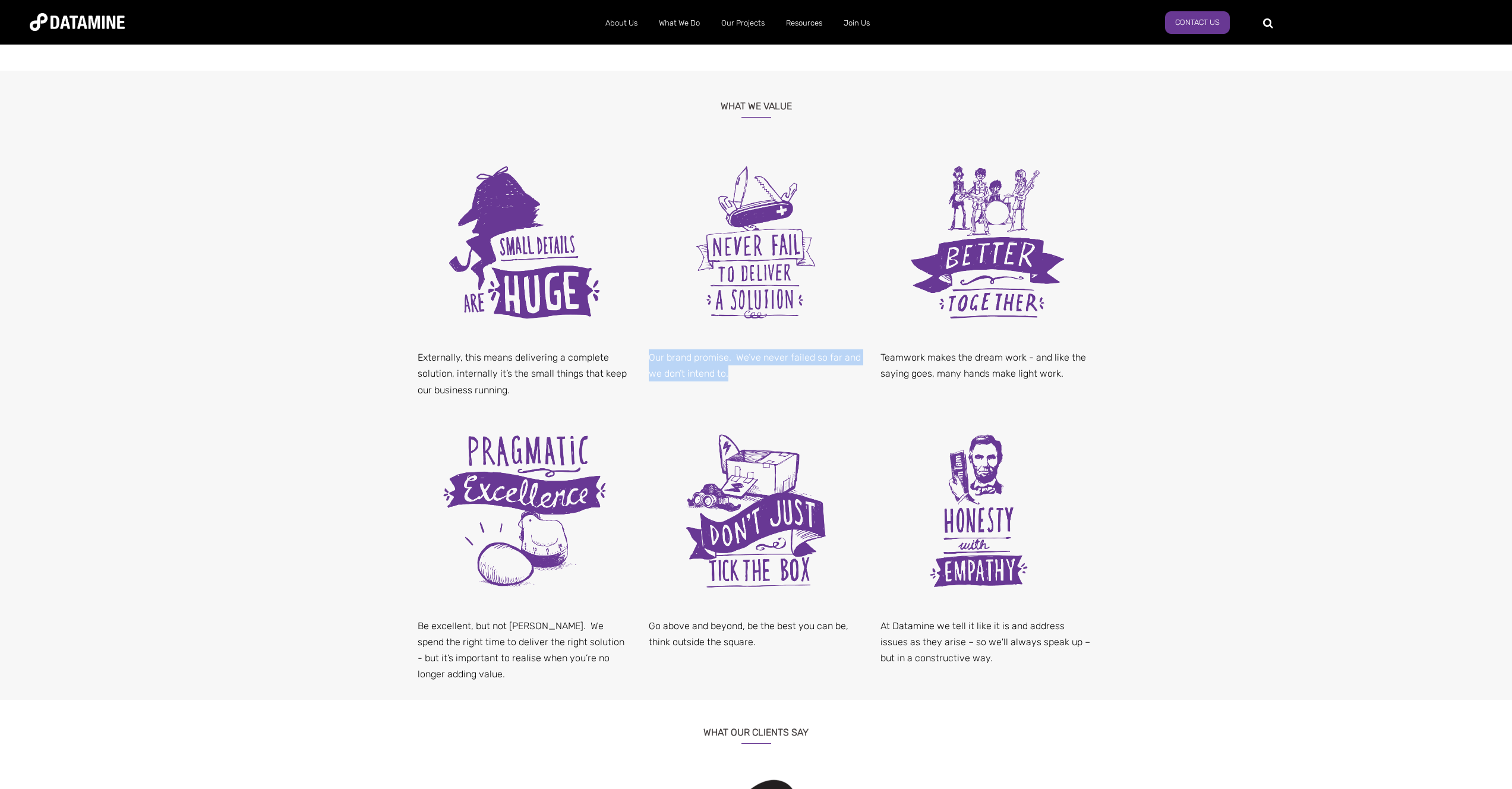
click at [661, 360] on p "Our brand promise. We’ve never failed so far and we don’t intend to." at bounding box center [756, 365] width 214 height 32
click at [719, 615] on div "Go above and beyond, be the best you can be, think outside the square." at bounding box center [756, 542] width 232 height 252
drag, startPoint x: 719, startPoint y: 615, endPoint x: 766, endPoint y: 644, distance: 55.2
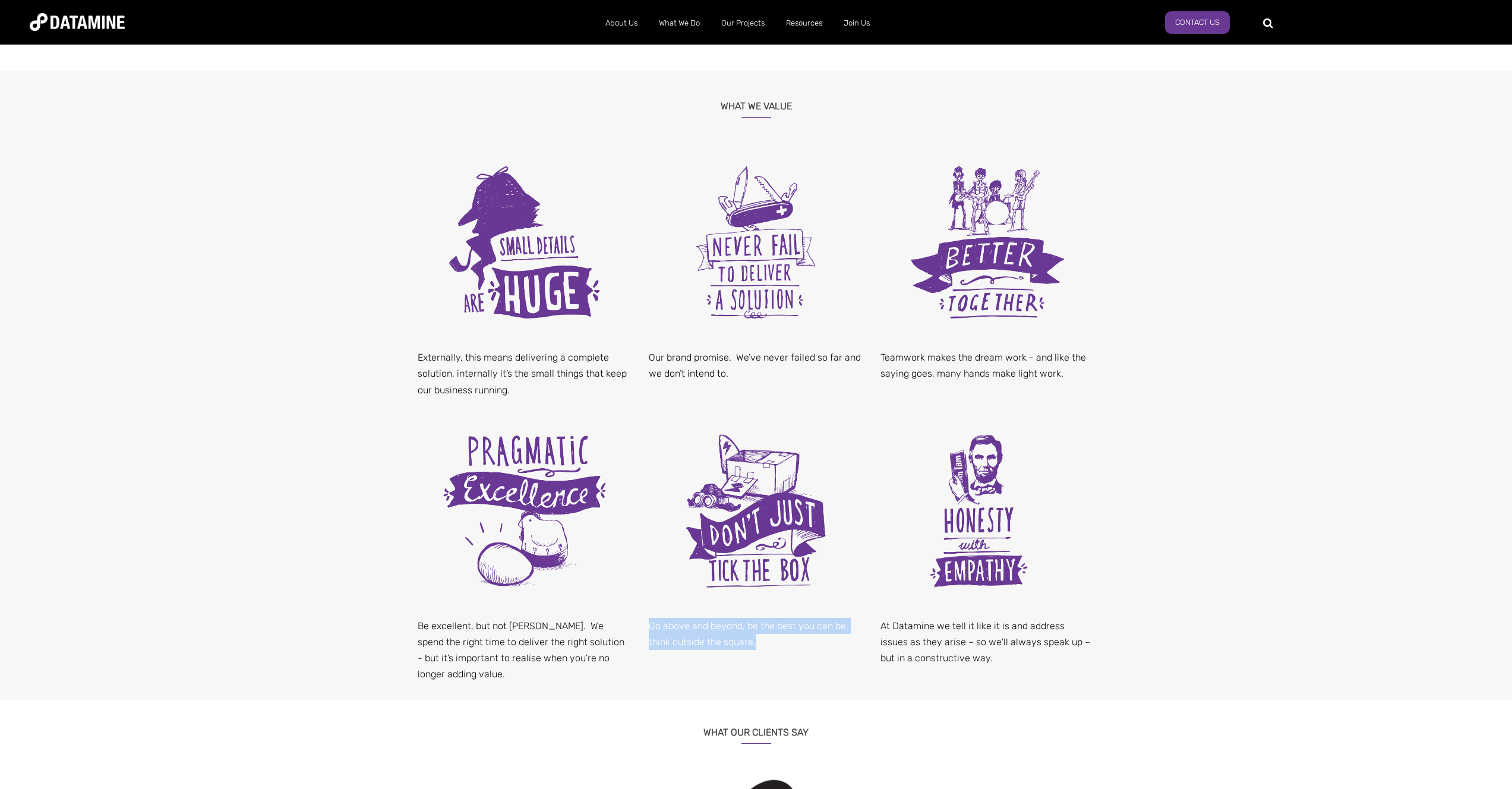
click at [766, 644] on div "Go above and beyond, be the best you can be, think outside the square." at bounding box center [756, 542] width 232 height 252
click at [767, 644] on p "Go above and beyond, be the best you can be, think outside the square." at bounding box center [756, 633] width 214 height 32
click at [766, 642] on p "Go above and beyond, be the best you can be, think outside the square." at bounding box center [756, 633] width 214 height 32
click at [756, 628] on p "Go above and beyond, be the best you can be, think outside the square." at bounding box center [756, 633] width 214 height 32
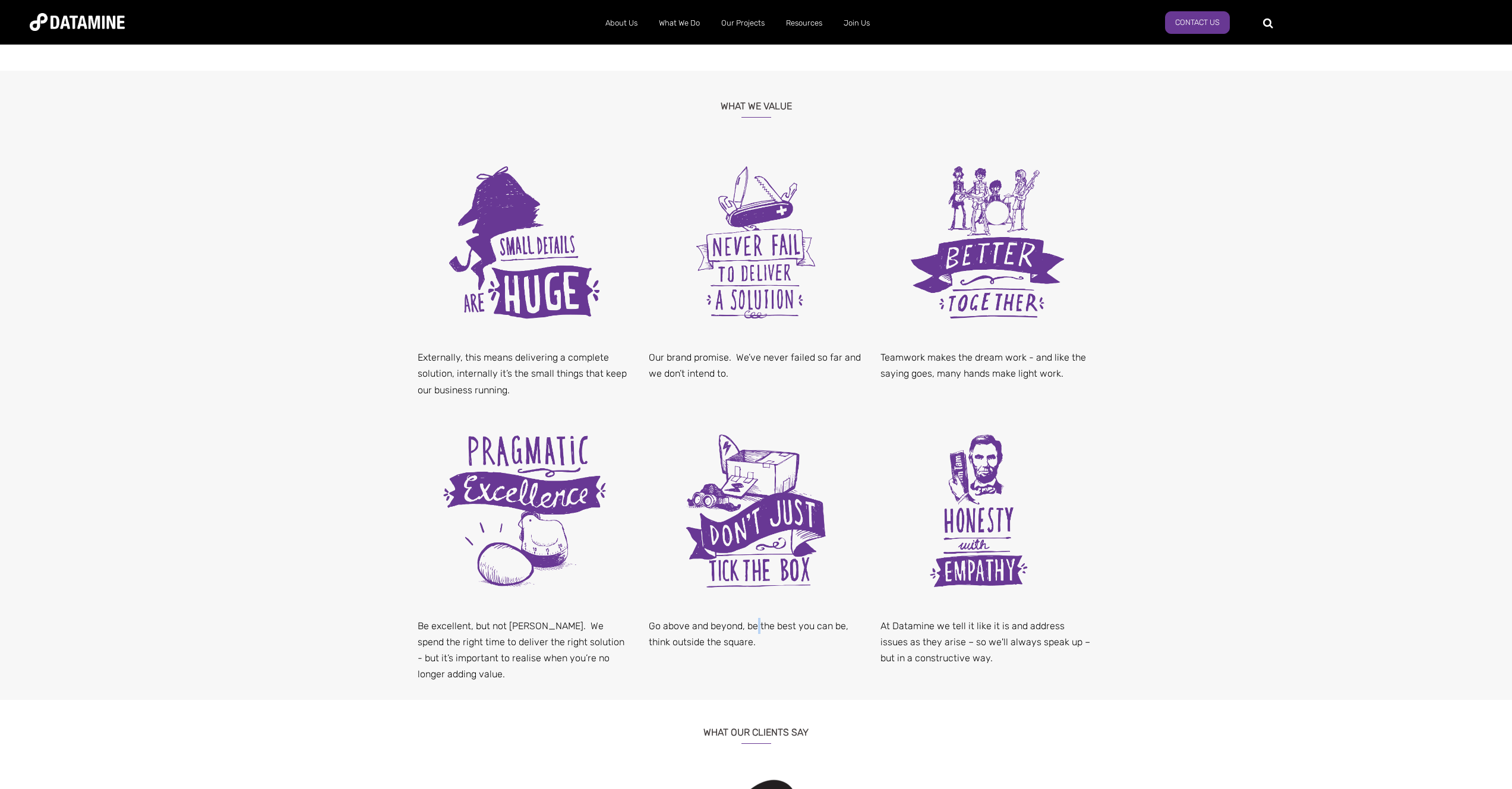
click at [756, 628] on p "Go above and beyond, be the best you can be, think outside the square." at bounding box center [756, 633] width 214 height 32
click at [915, 632] on p "At Datamine we tell it like it is and address issues as they arise – so we'll a…" at bounding box center [987, 642] width 214 height 49
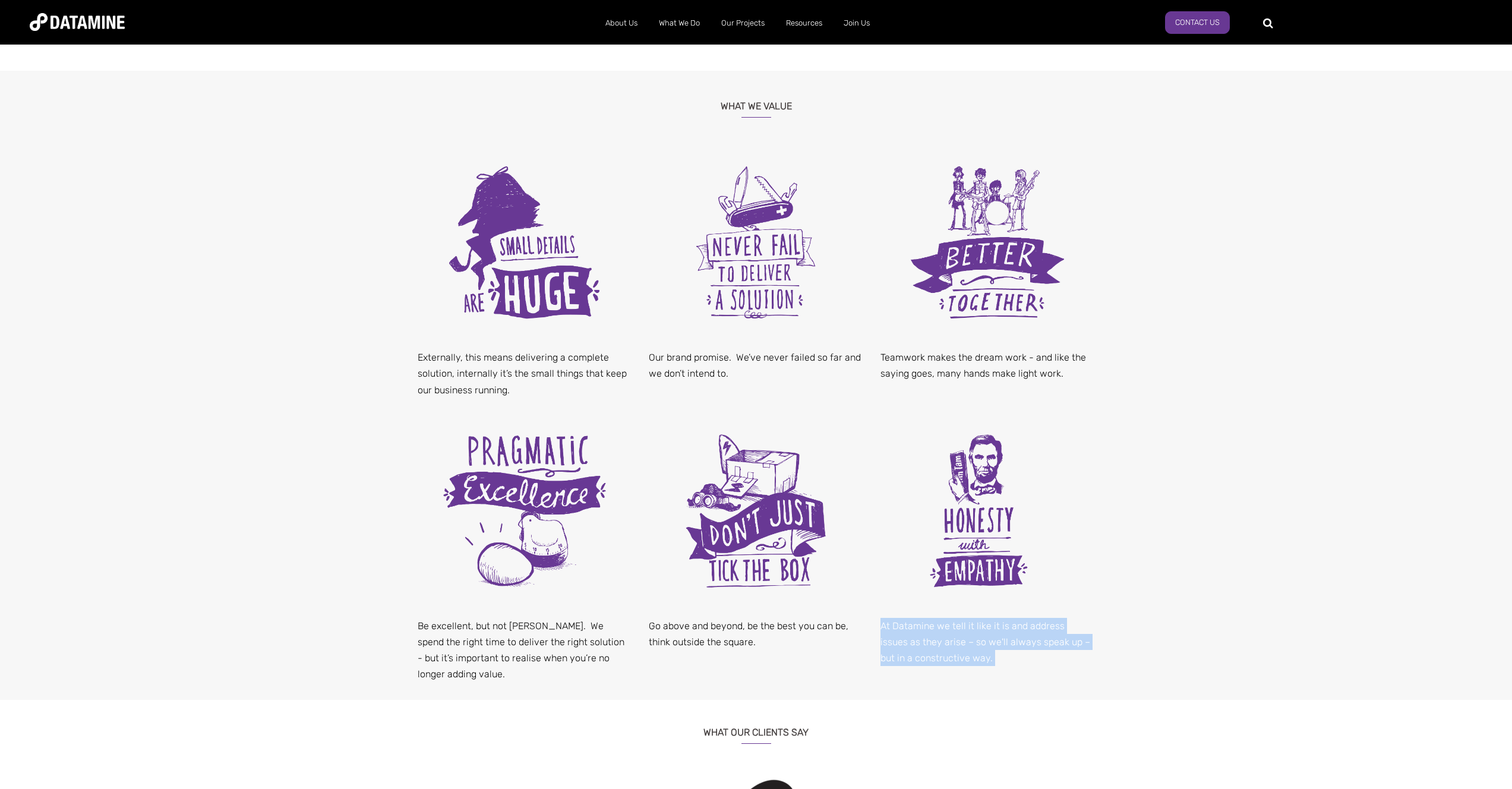
scroll to position [760, 0]
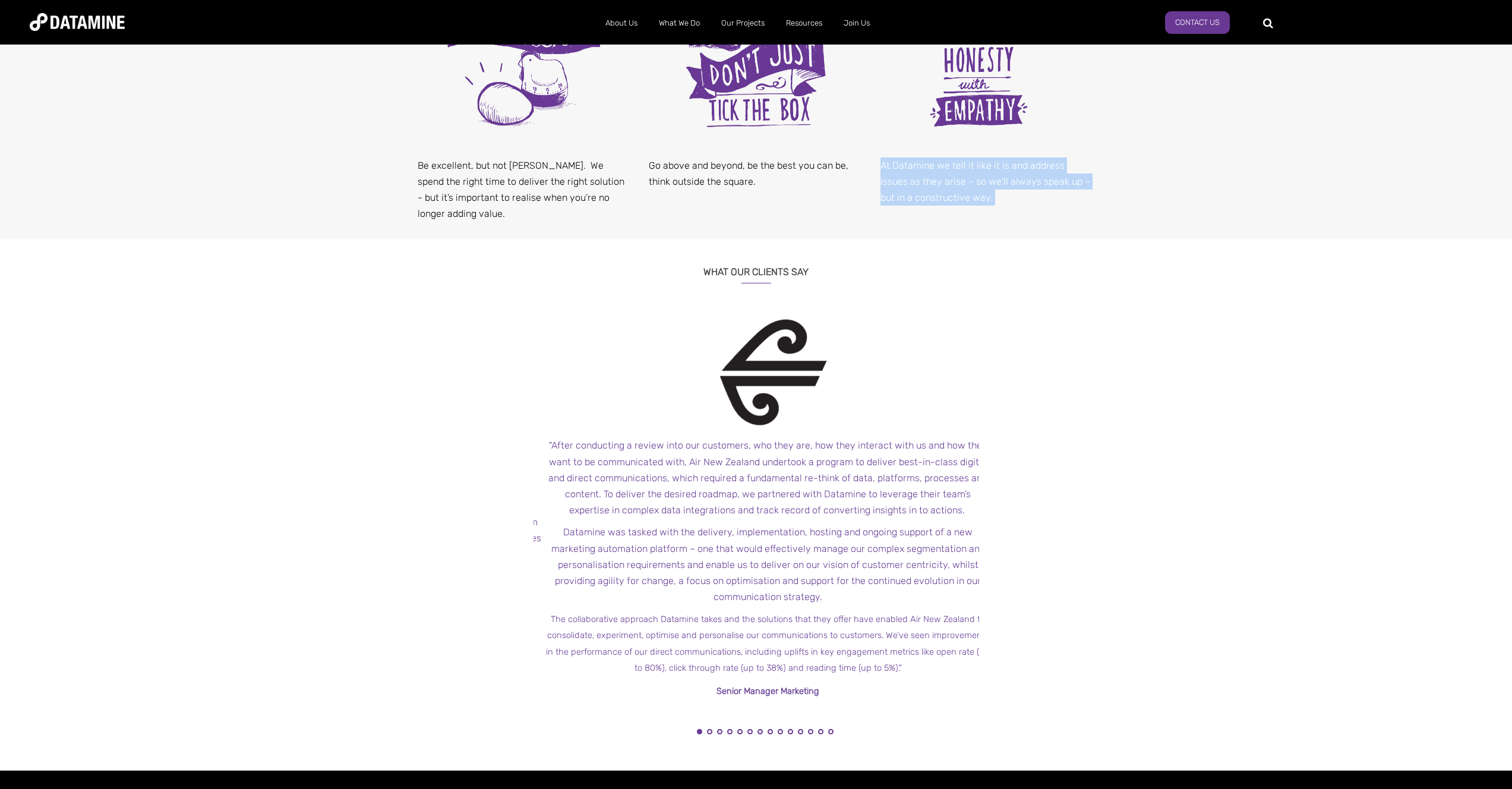
drag, startPoint x: 675, startPoint y: 481, endPoint x: 788, endPoint y: 601, distance: 164.8
click at [788, 601] on span "" After conducting a review into our customers, who they are, how they interact…" at bounding box center [768, 506] width 445 height 387
click at [788, 601] on span "Datamine was tasked with the delivery, implementation, hosting and ongoing supp…" at bounding box center [768, 564] width 433 height 76
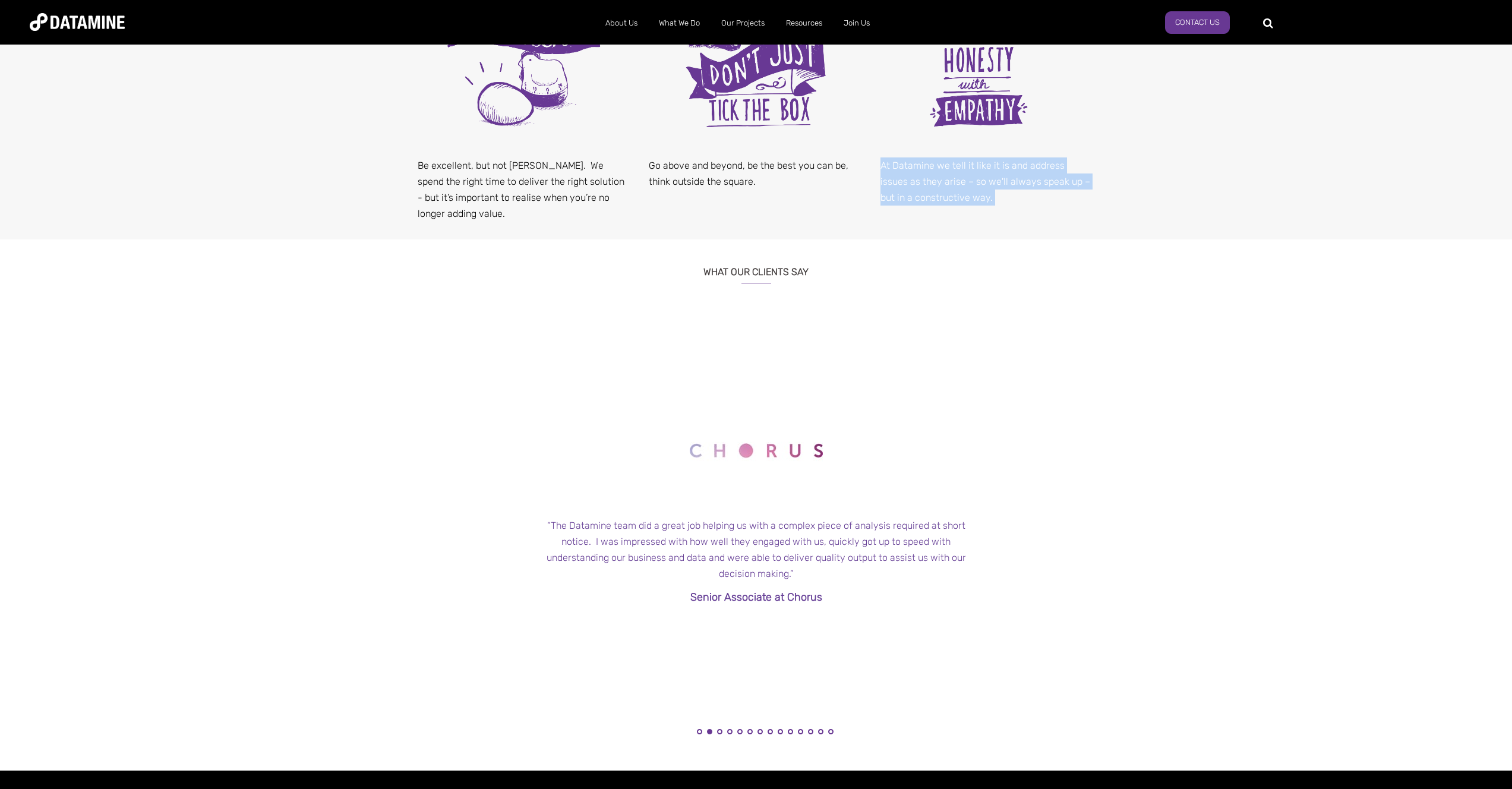
drag, startPoint x: 705, startPoint y: 580, endPoint x: 915, endPoint y: 578, distance: 210.0
click at [848, 588] on p "Senior Associate at Chorus" at bounding box center [756, 598] width 445 height 18
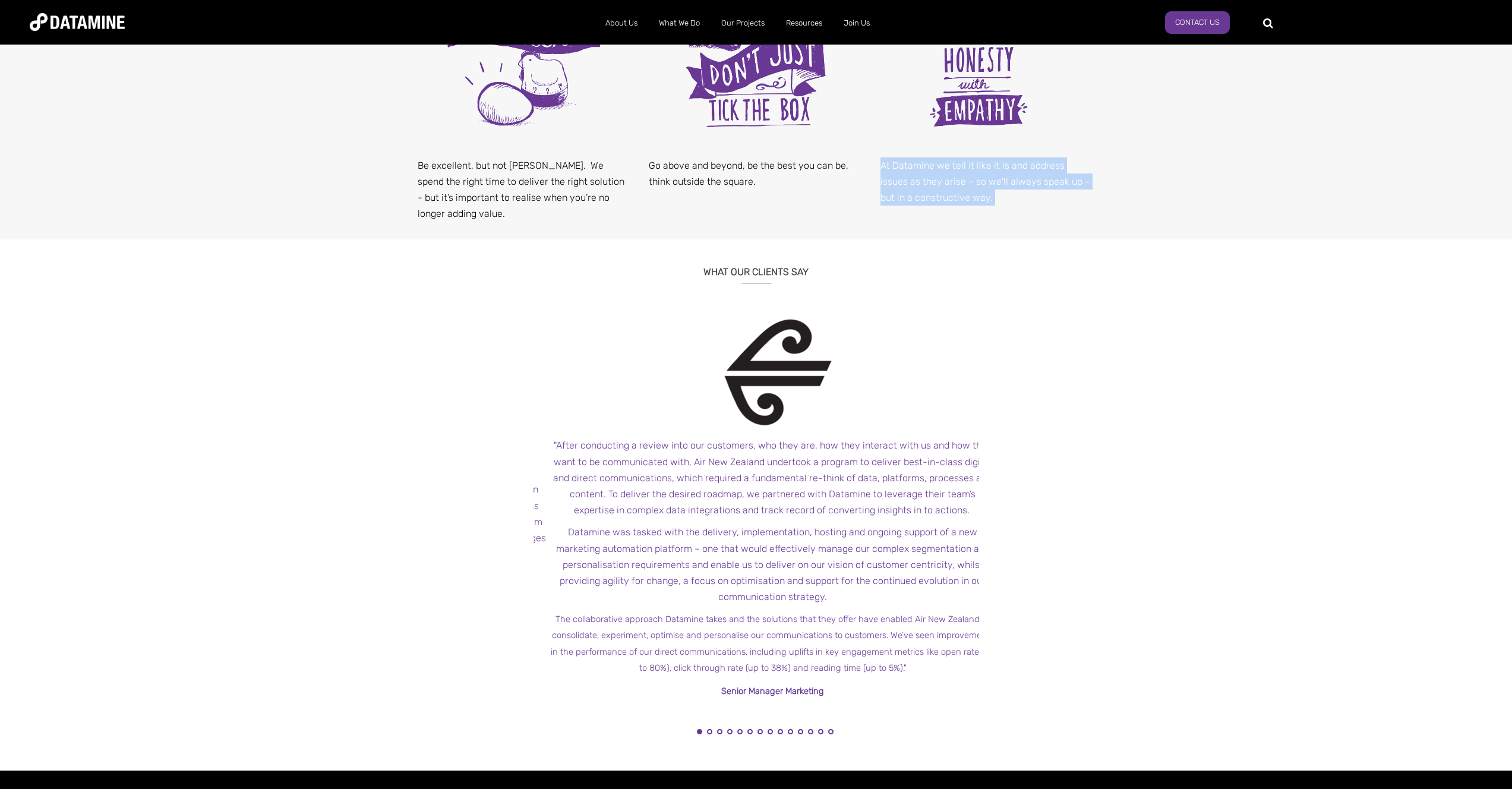
drag, startPoint x: 607, startPoint y: 472, endPoint x: 620, endPoint y: 486, distance: 19.1
click at [620, 486] on p "" After conducting a review into our customers, who they are, how they interact…" at bounding box center [773, 478] width 445 height 81
click at [678, 482] on span "After conducting a review into our customers, who they are, how they interact w…" at bounding box center [756, 478] width 439 height 76
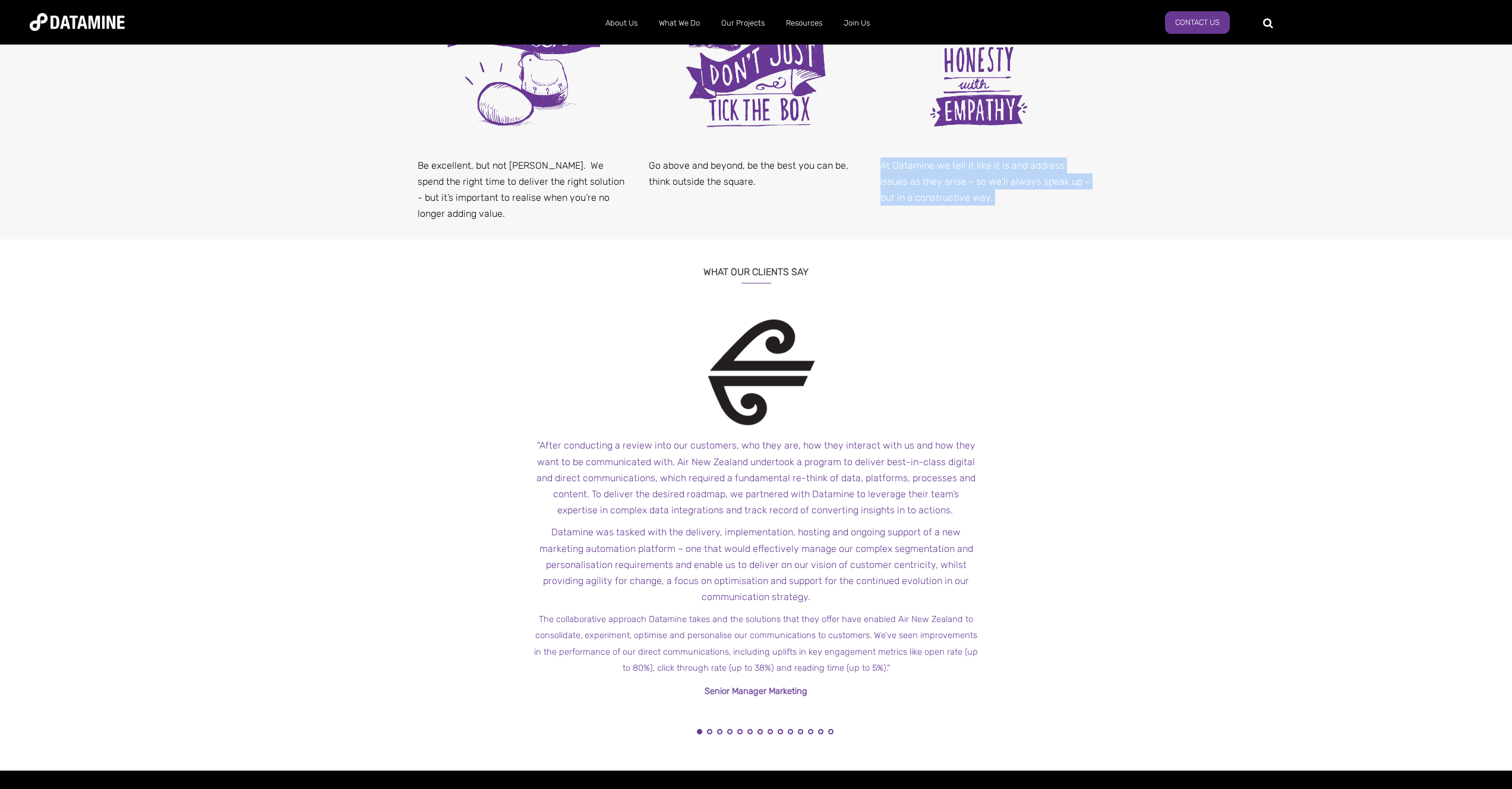
click at [663, 482] on span "After conducting a review into our customers, who they are, how they interact w…" at bounding box center [756, 478] width 439 height 76
click at [375, 475] on div "What Our Clients Say ← "Datamine’s consultants possess a unique combination of …" at bounding box center [756, 511] width 1512 height 519
